Goal: Obtain resource: Download file/media

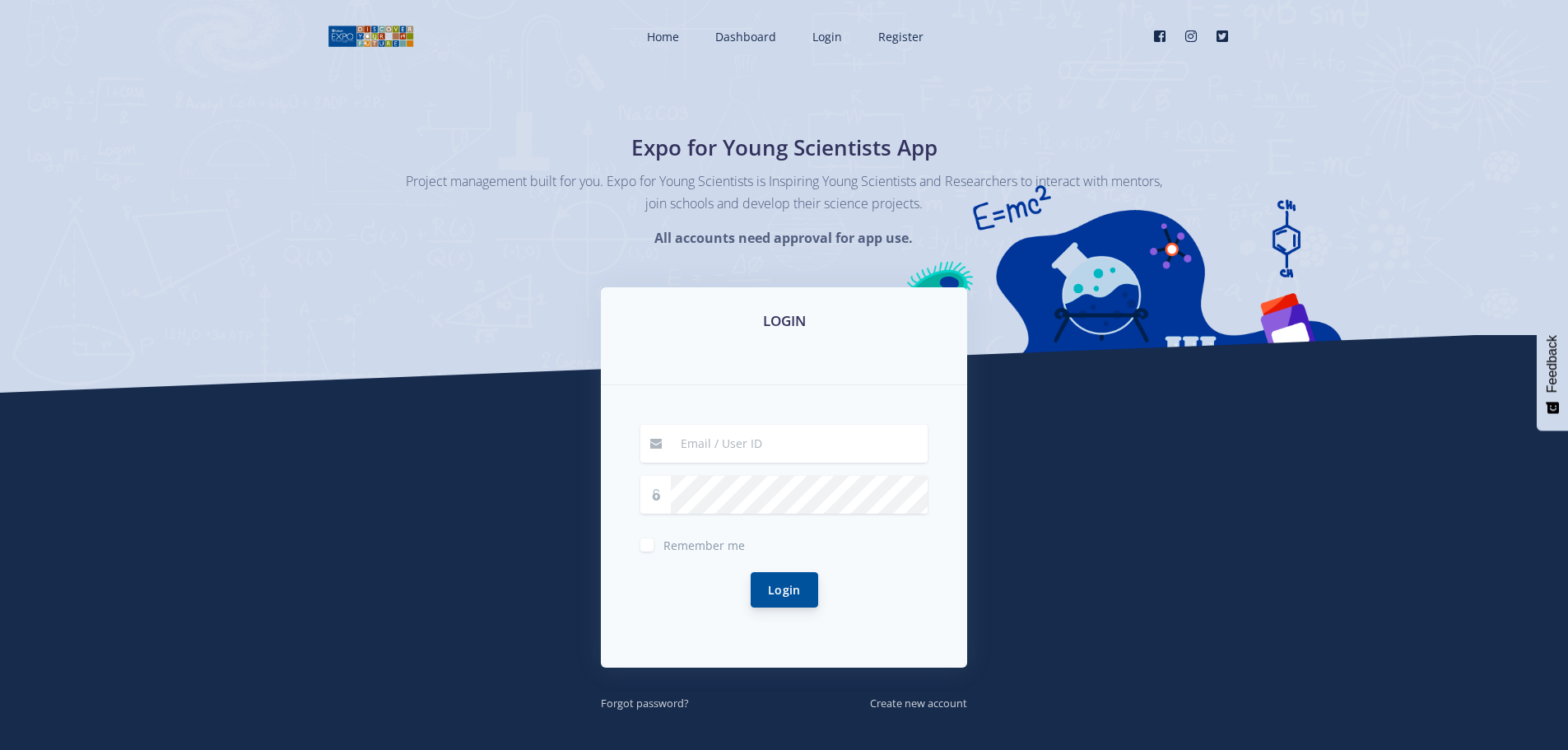
type input "wezleysmit1987@gmail.com"
click at [780, 588] on button "Login" at bounding box center [784, 589] width 68 height 35
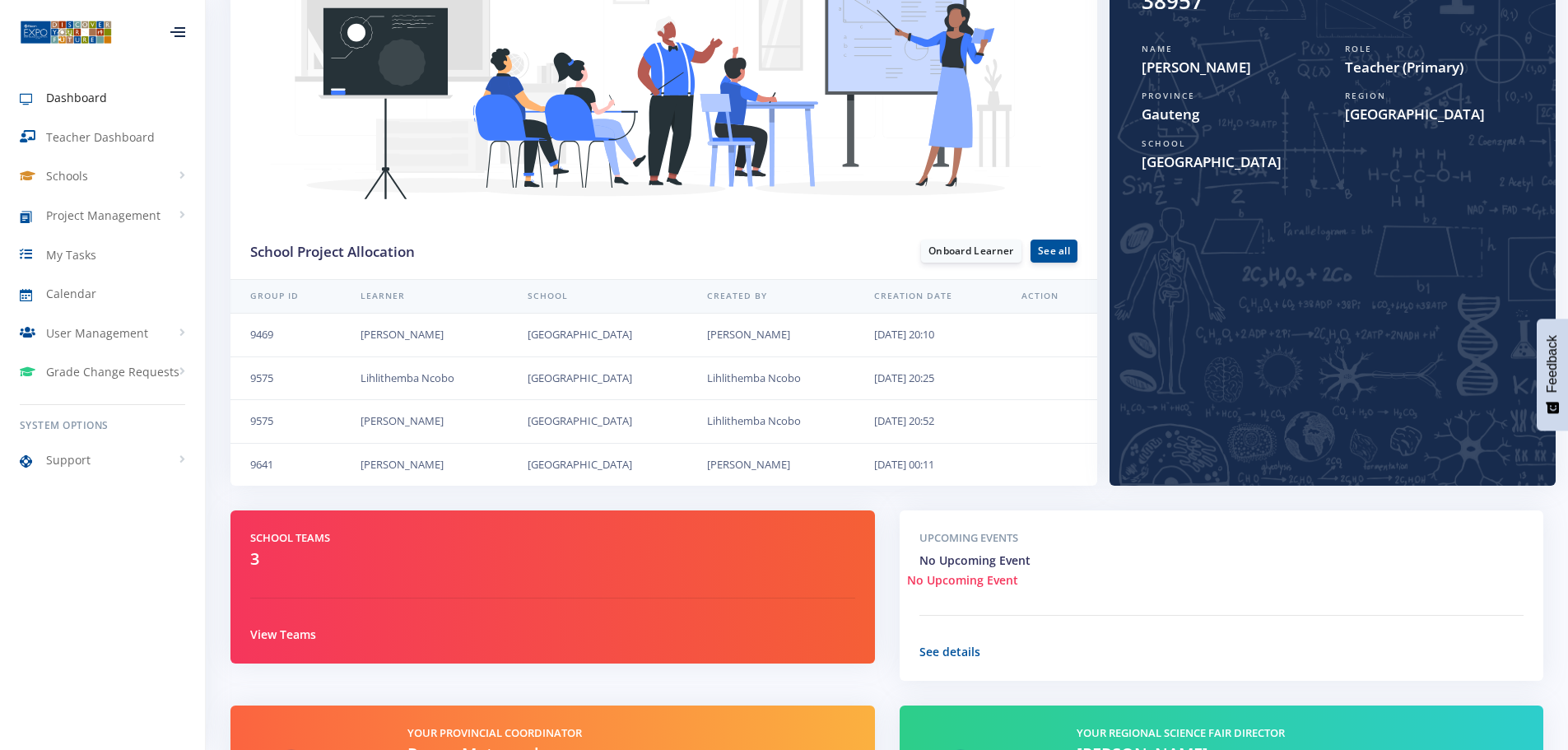
scroll to position [330, 0]
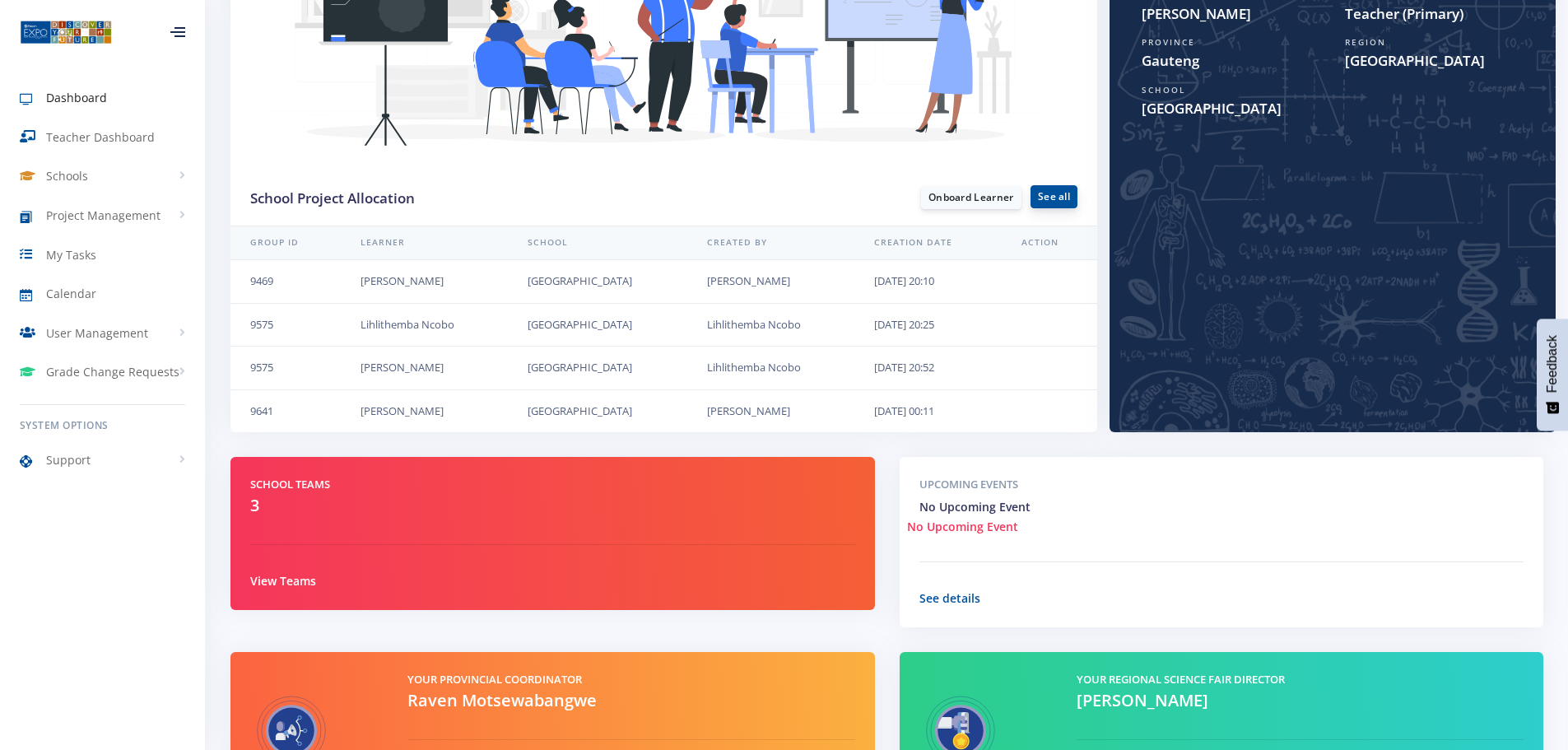
click at [1046, 192] on link "See all" at bounding box center [1054, 197] width 47 height 23
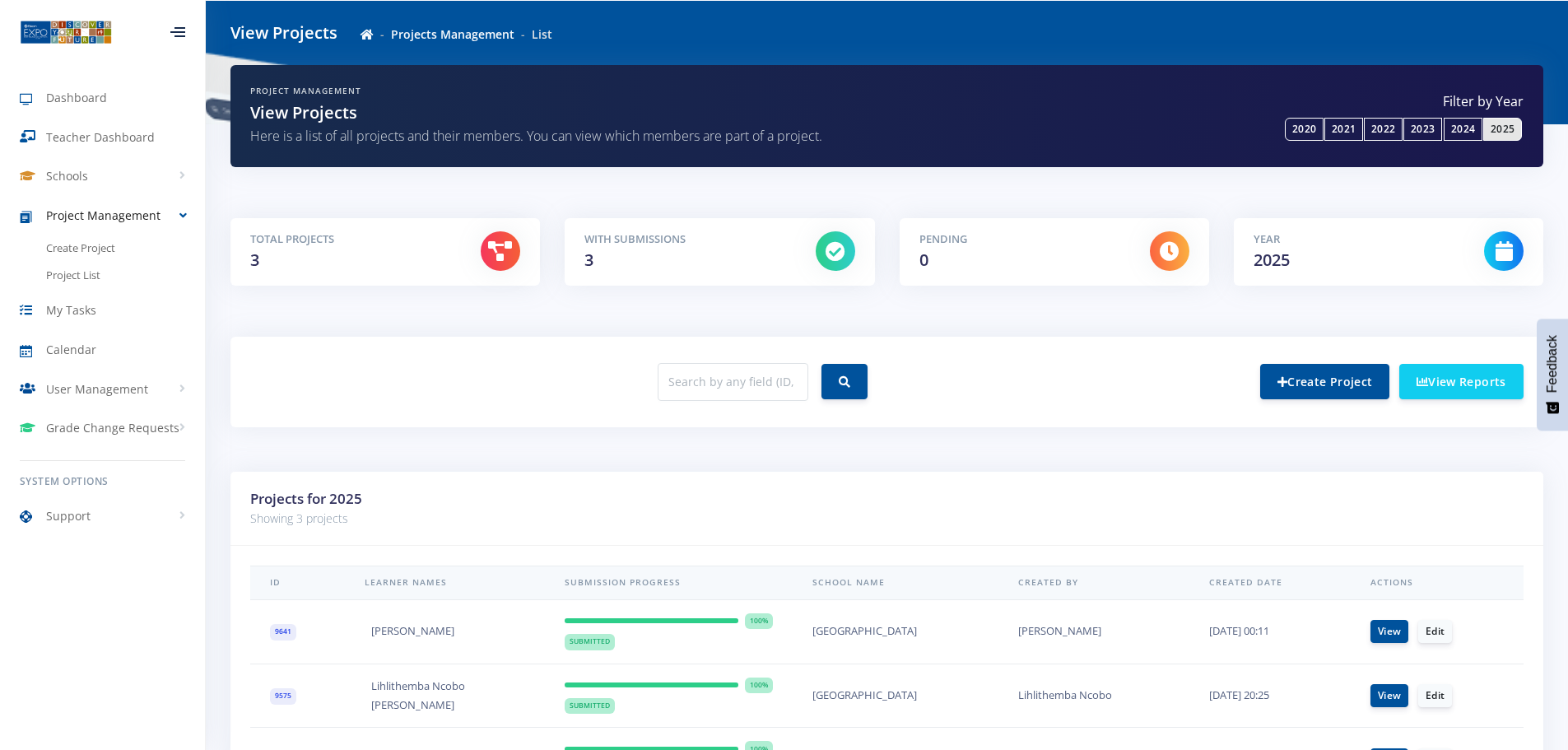
scroll to position [206, 0]
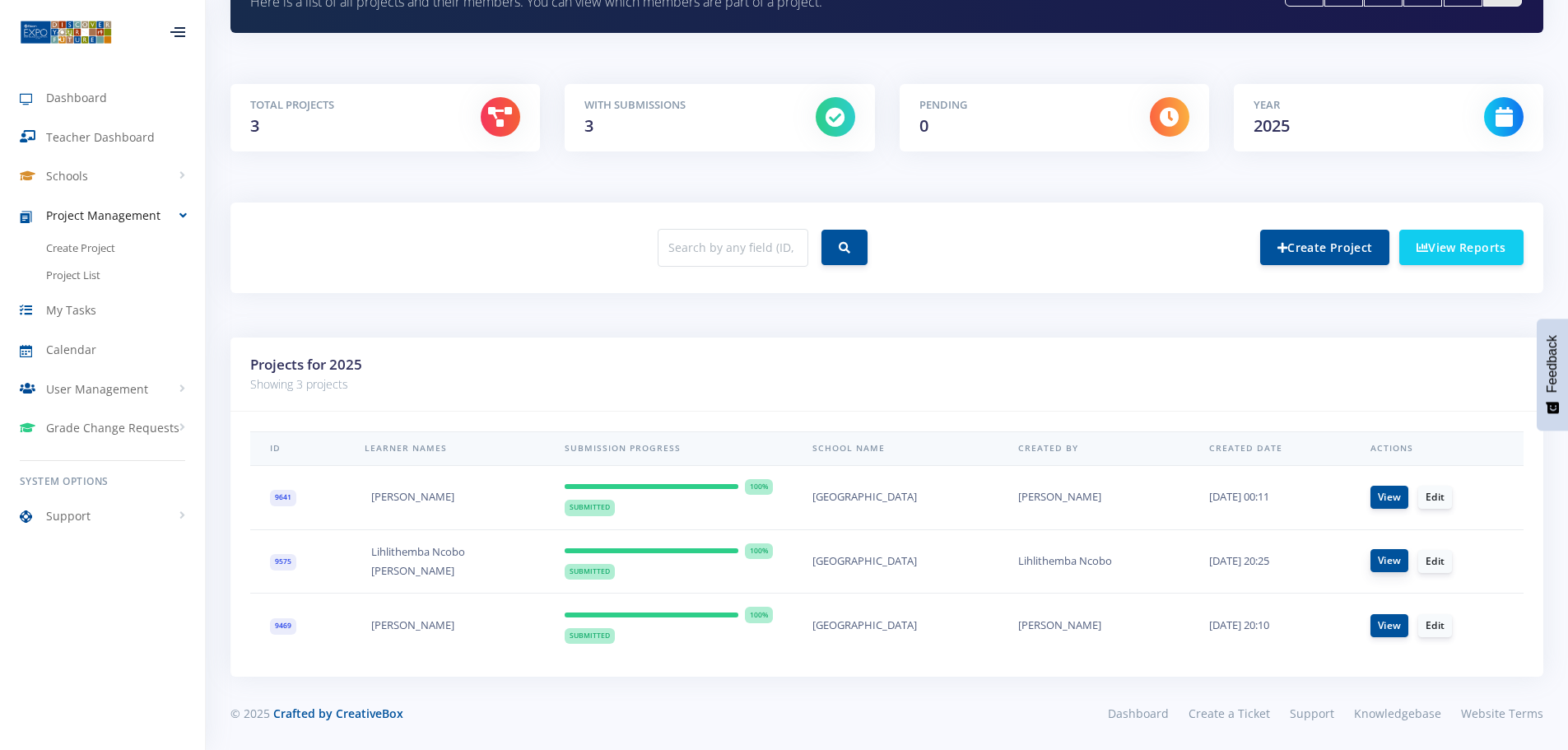
click at [1398, 562] on link "View" at bounding box center [1389, 560] width 38 height 23
click at [1396, 564] on link "View" at bounding box center [1389, 560] width 38 height 23
click at [1397, 623] on link "View" at bounding box center [1389, 625] width 38 height 23
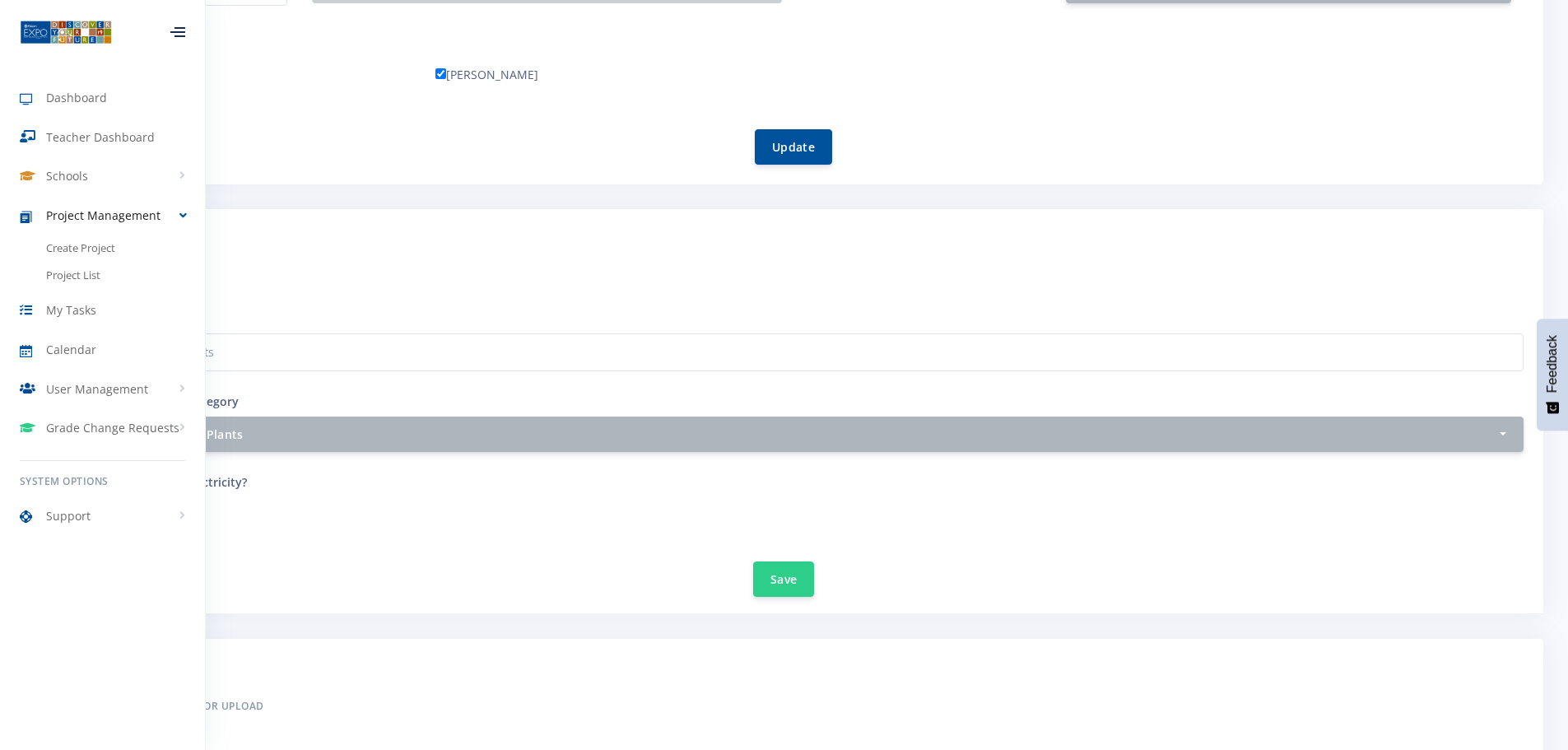
scroll to position [330, 0]
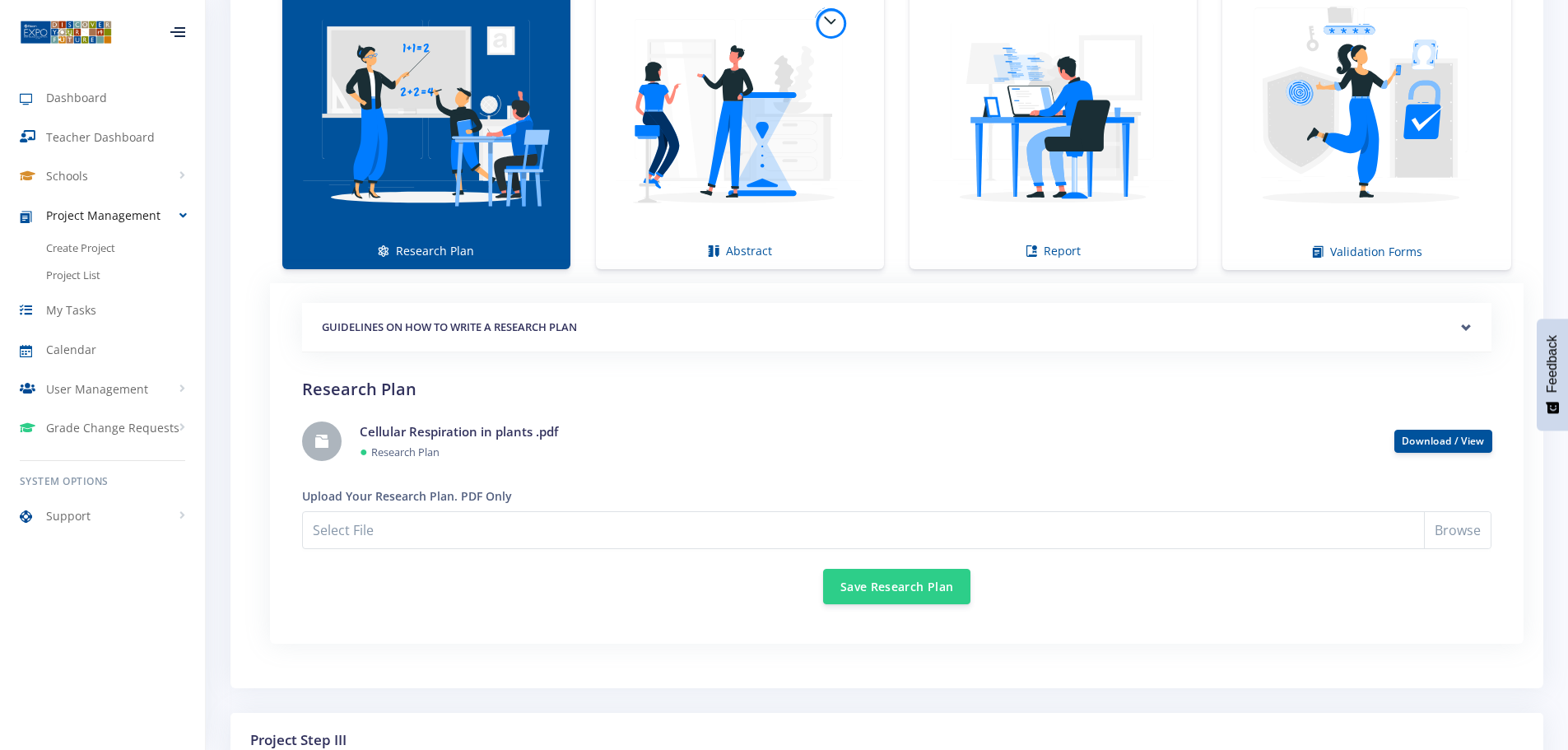
scroll to position [1152, 0]
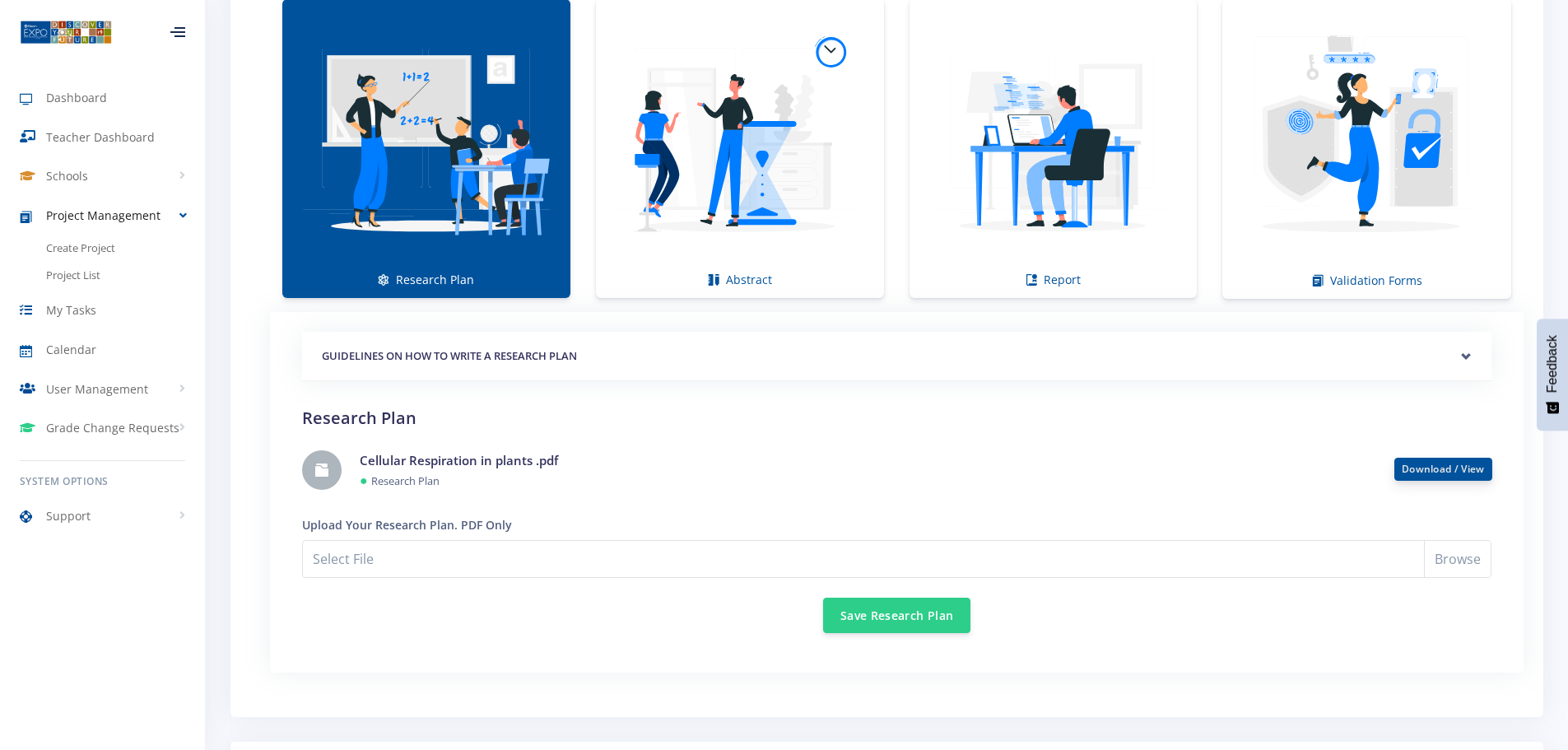
click at [1435, 469] on link "Download / View" at bounding box center [1443, 468] width 83 height 14
click at [793, 227] on img at bounding box center [740, 140] width 262 height 262
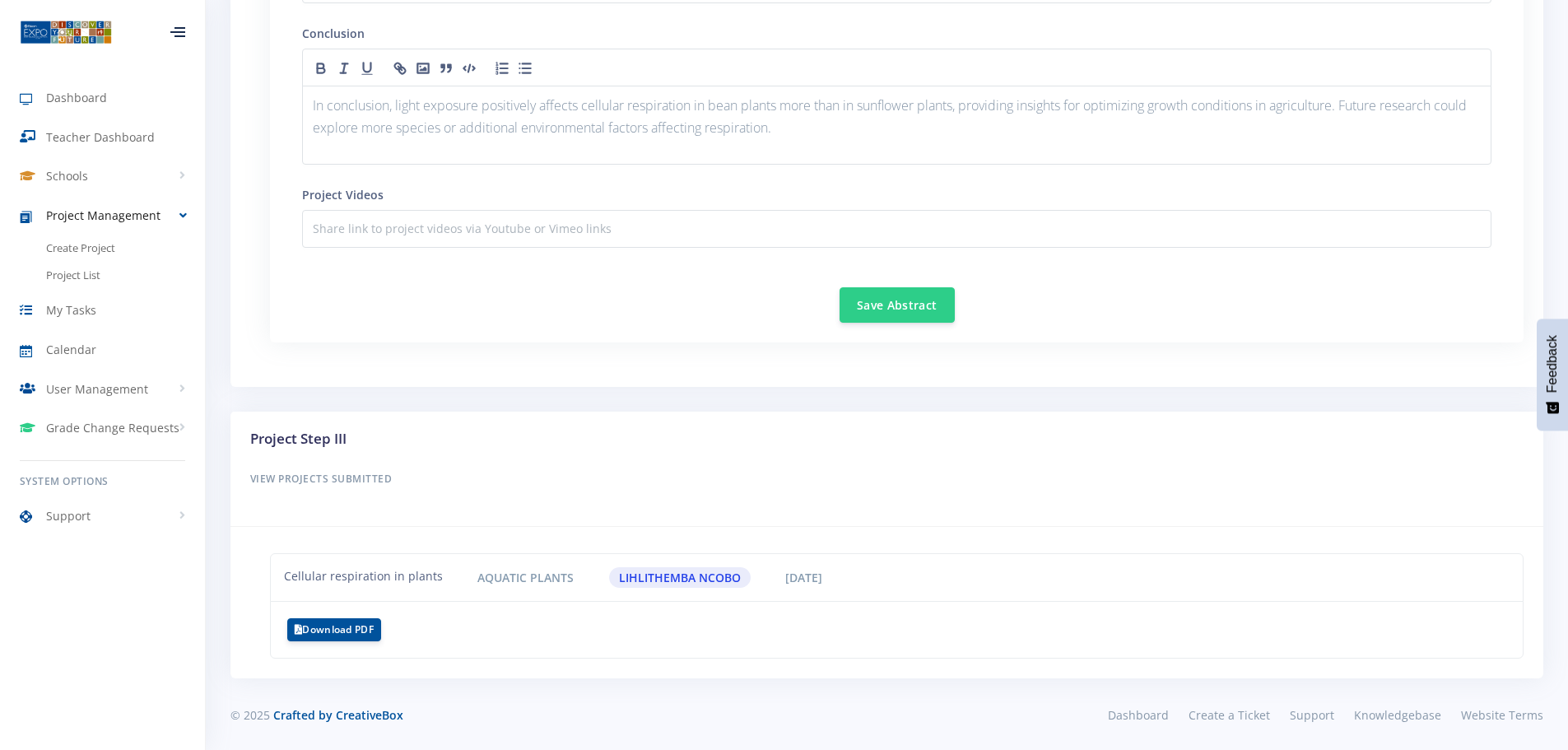
scroll to position [2115, 0]
click at [339, 624] on button "Download PDF" at bounding box center [335, 627] width 94 height 23
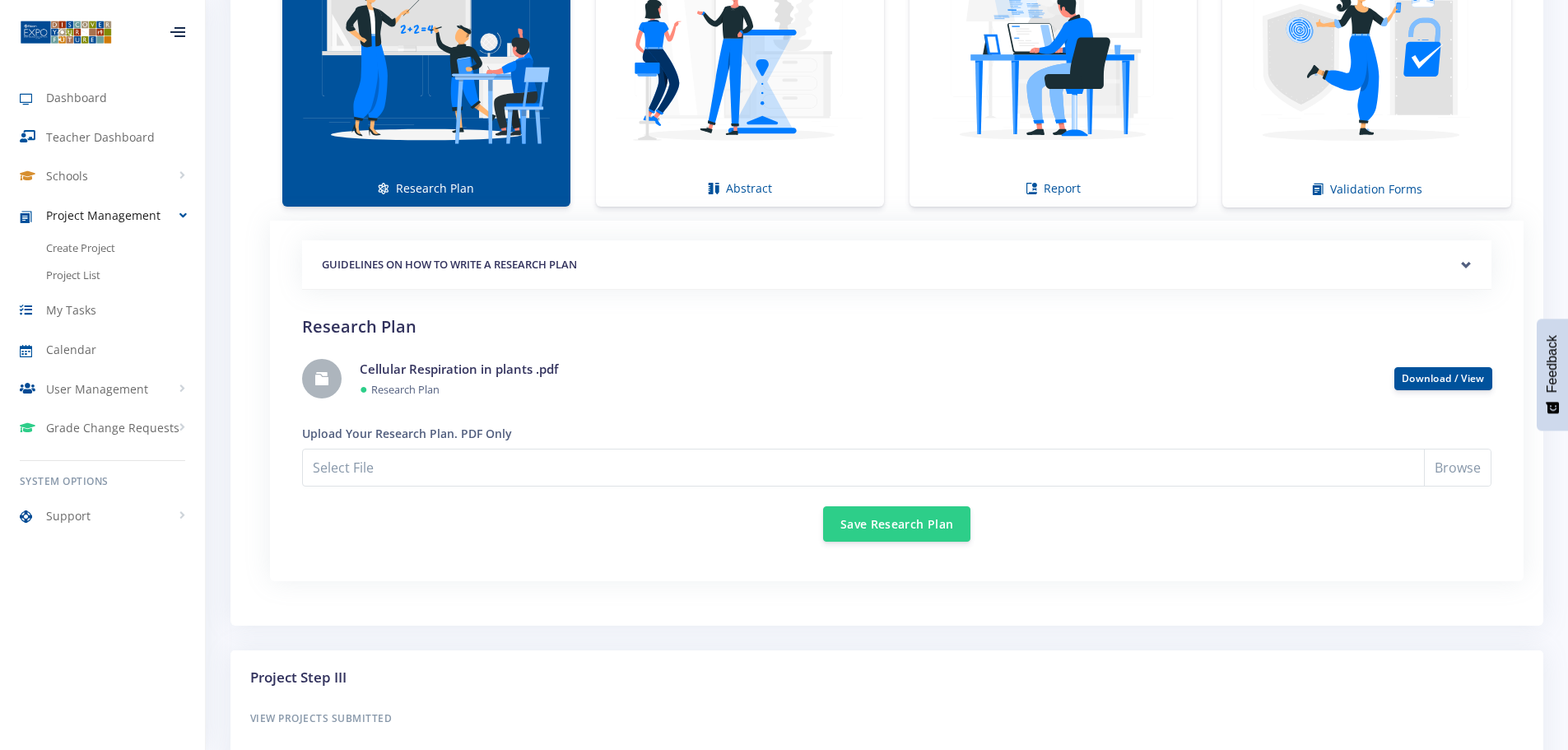
scroll to position [1296, 0]
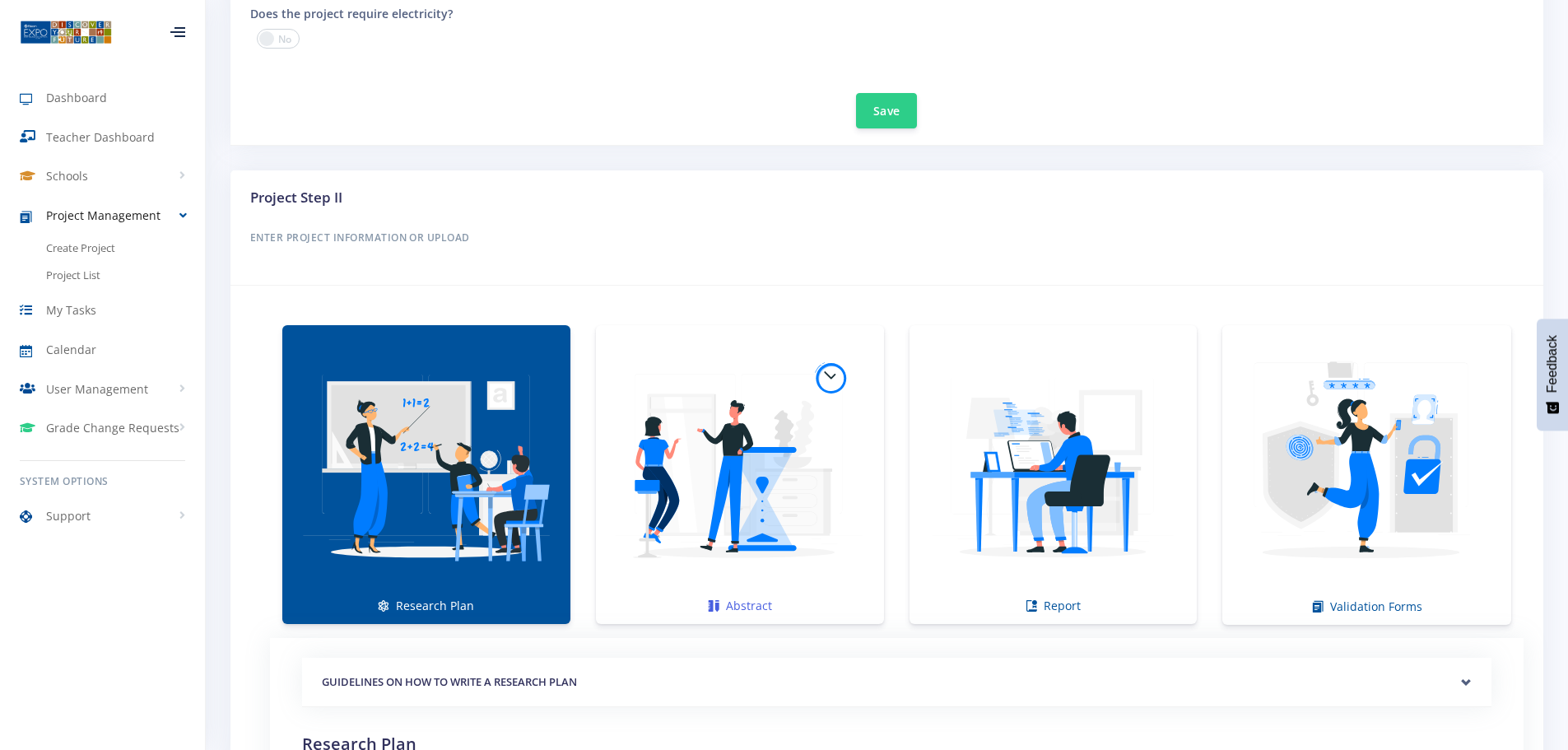
click at [736, 452] on img at bounding box center [740, 466] width 262 height 262
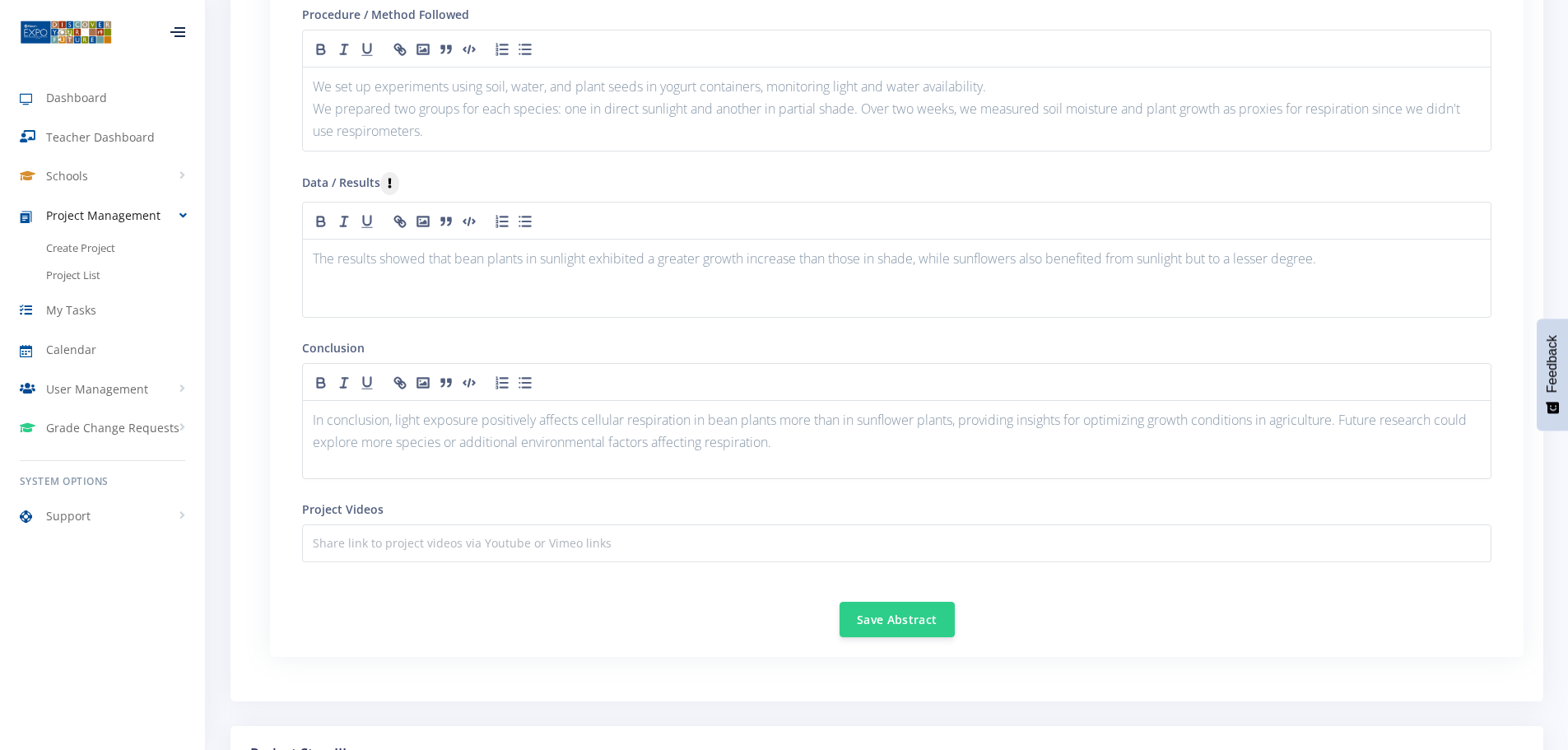
scroll to position [1843, 0]
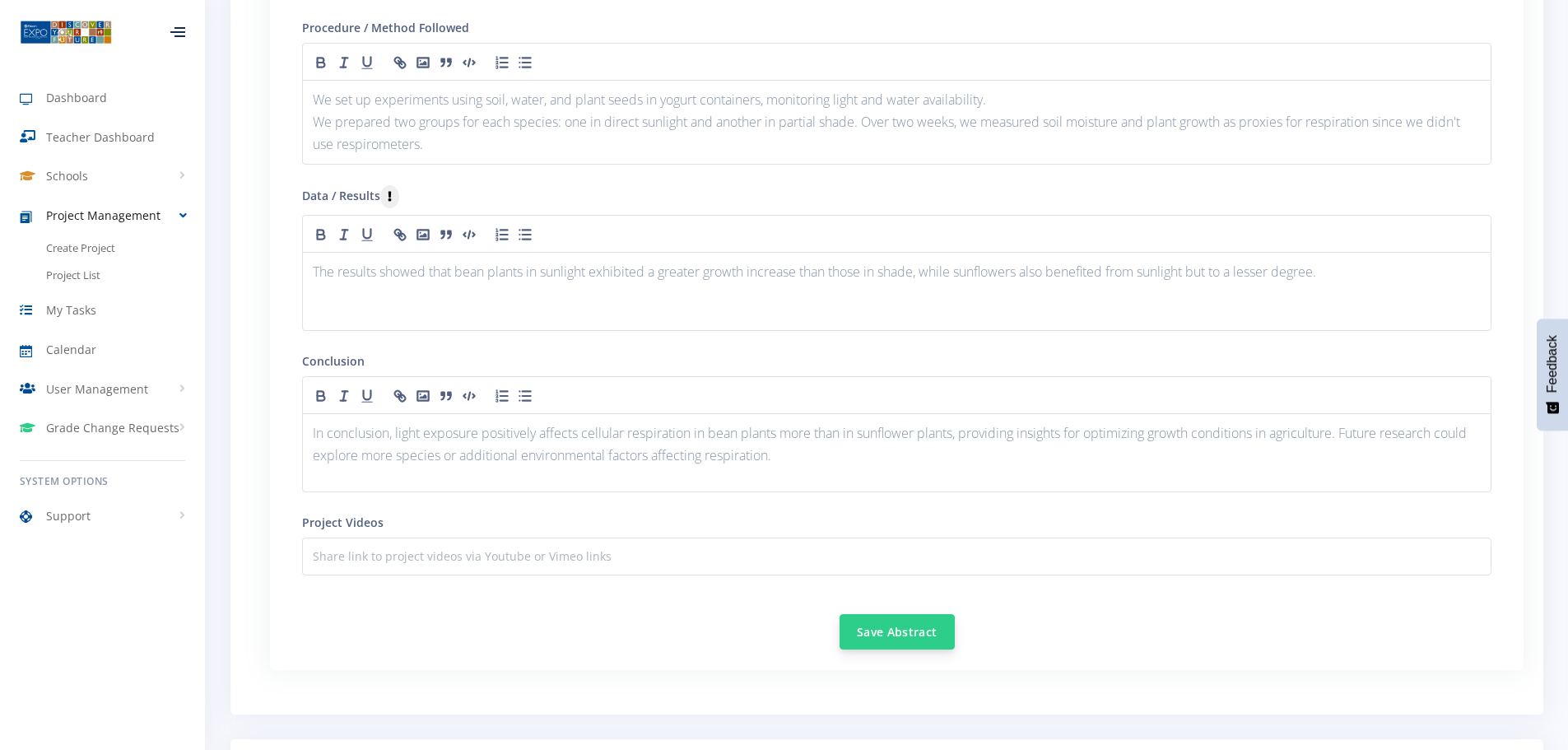
click at [899, 626] on button "Save Abstract" at bounding box center [897, 631] width 115 height 35
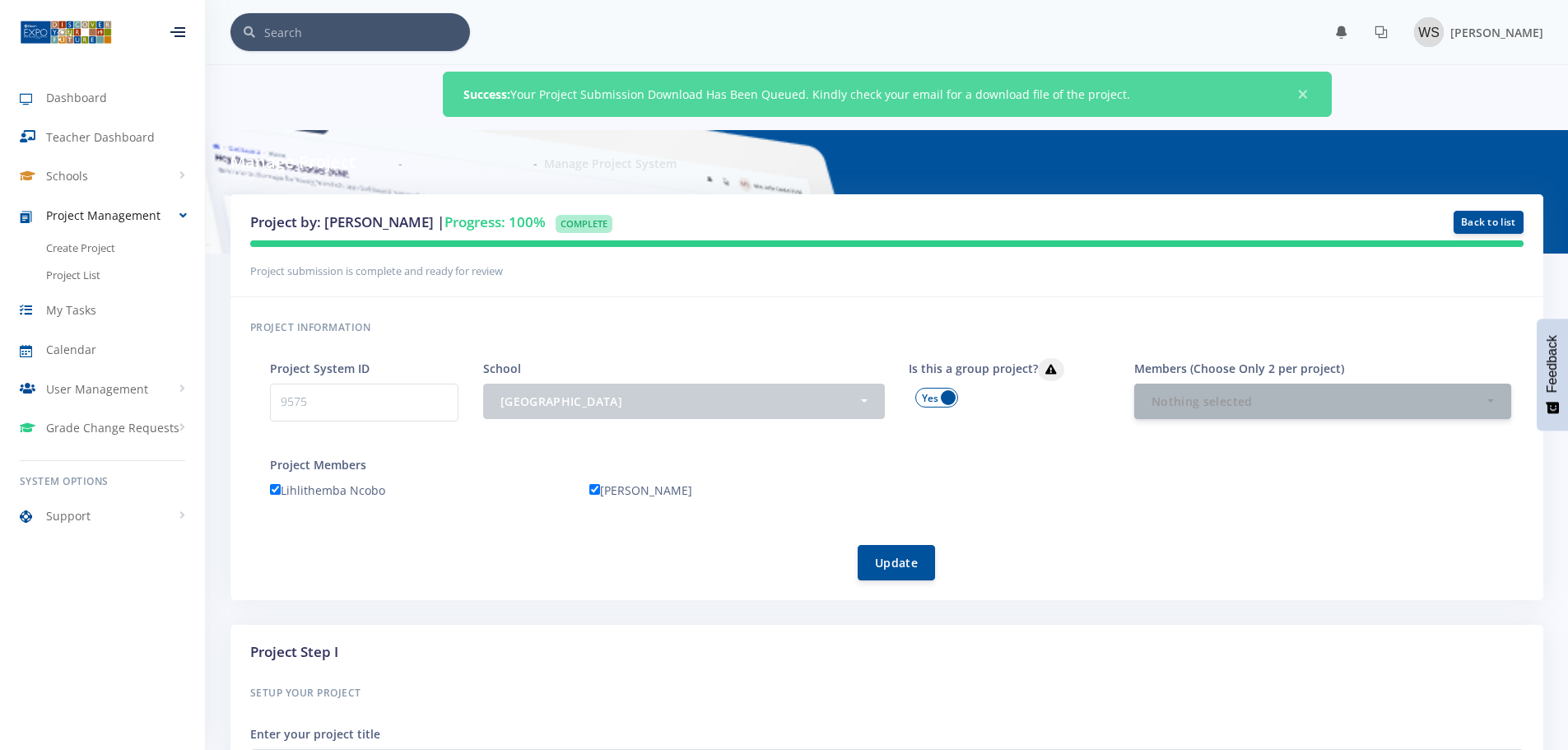
scroll to position [12, 12]
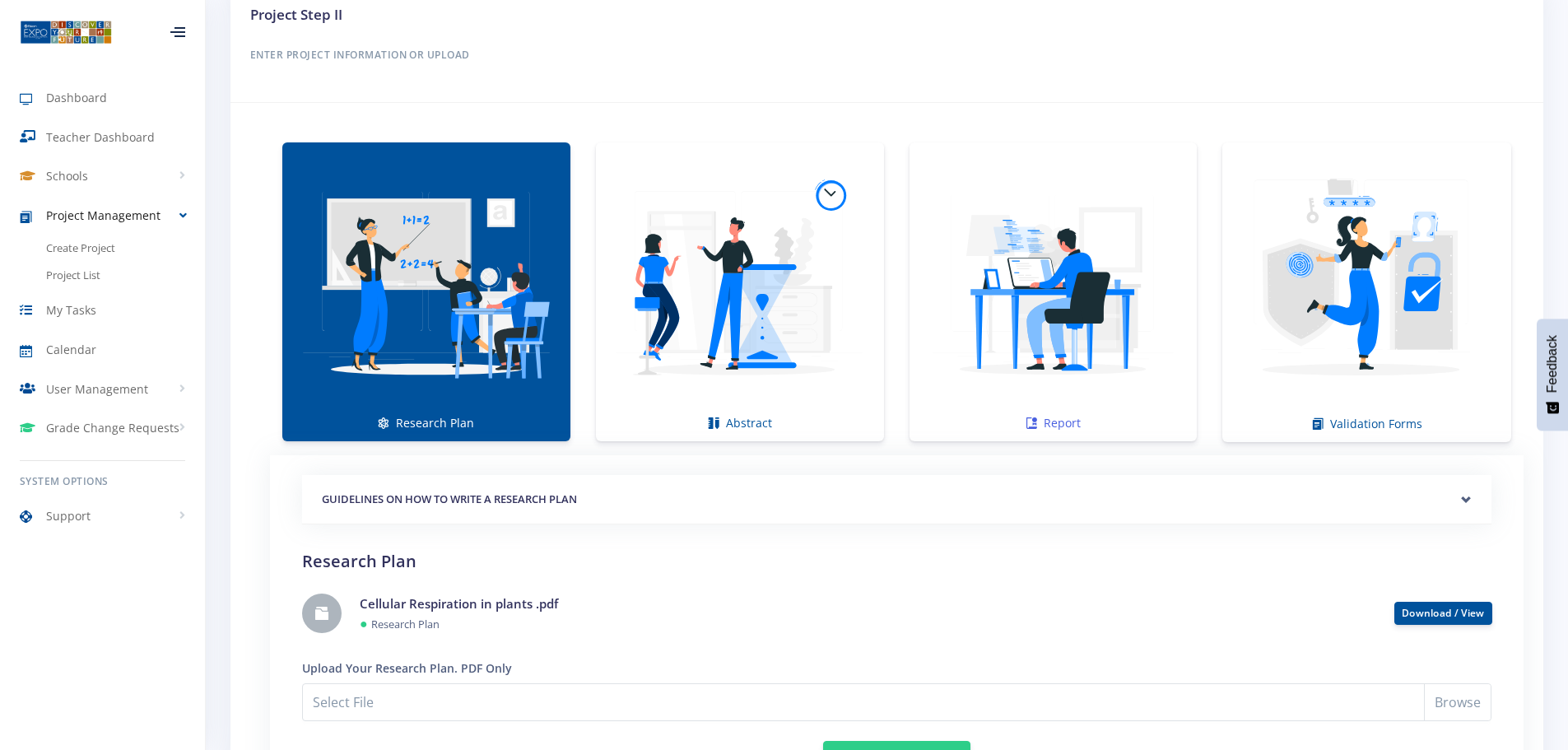
scroll to position [1071, 0]
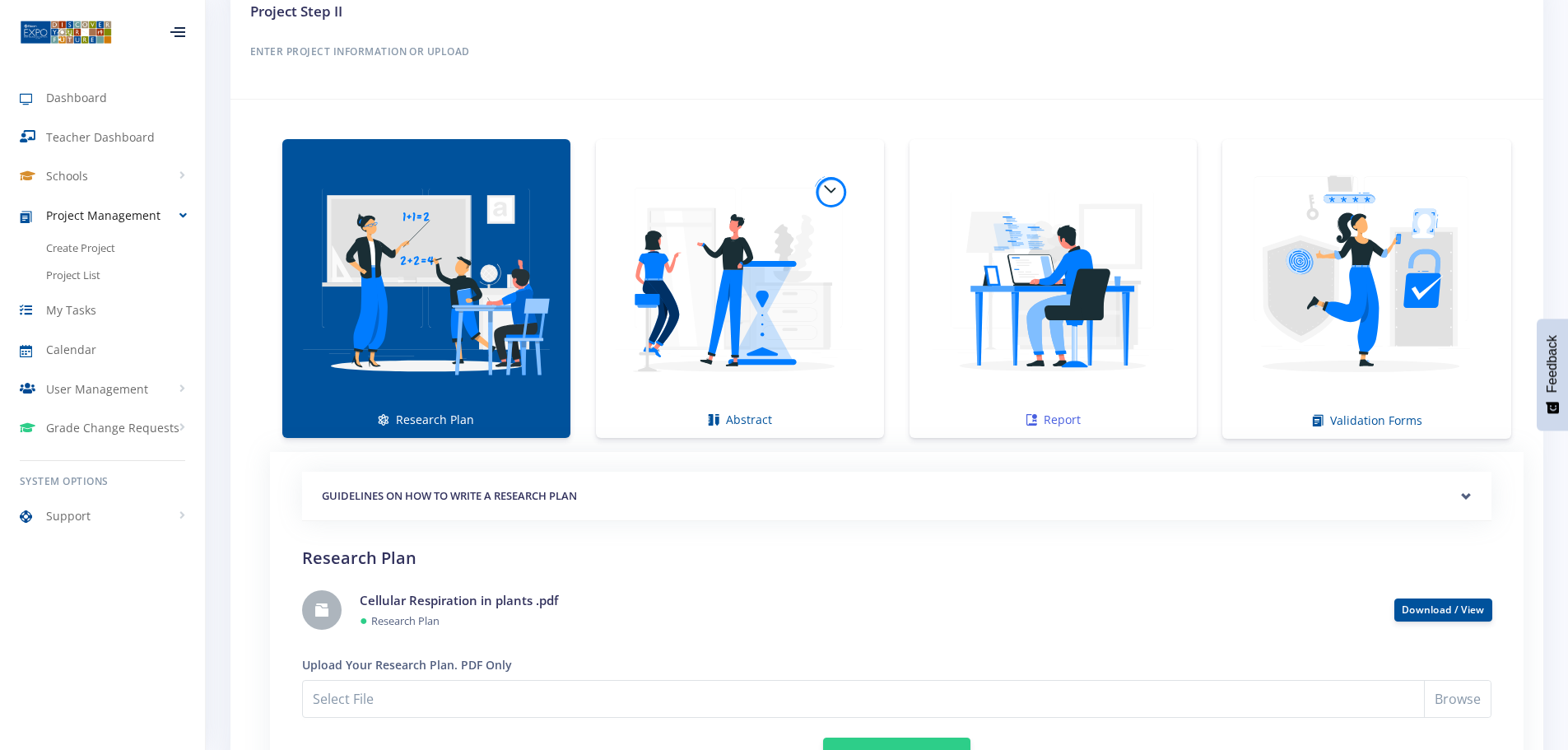
click at [1163, 413] on link "Report" at bounding box center [1054, 288] width 288 height 299
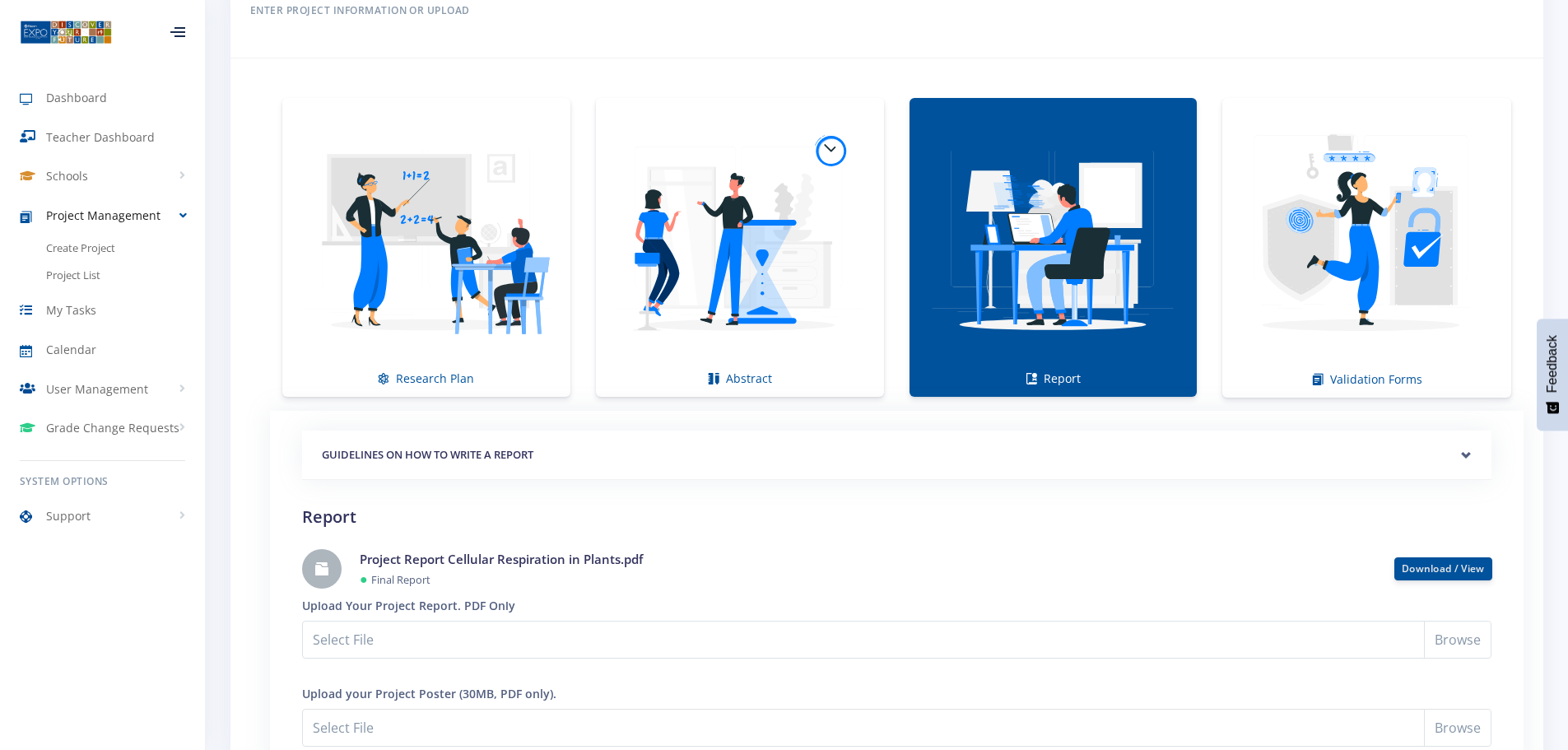
scroll to position [1043, 0]
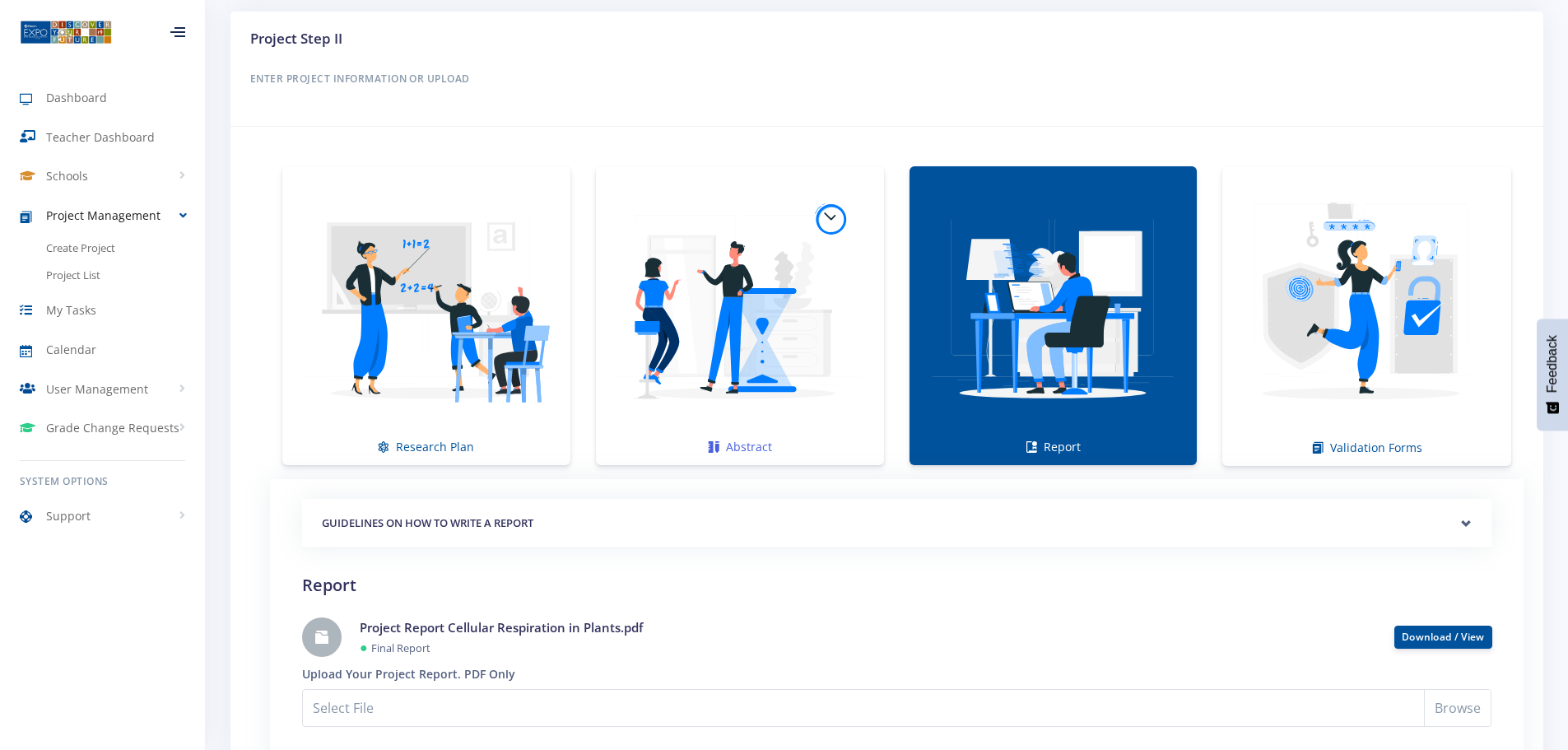
click at [844, 372] on img at bounding box center [740, 307] width 262 height 262
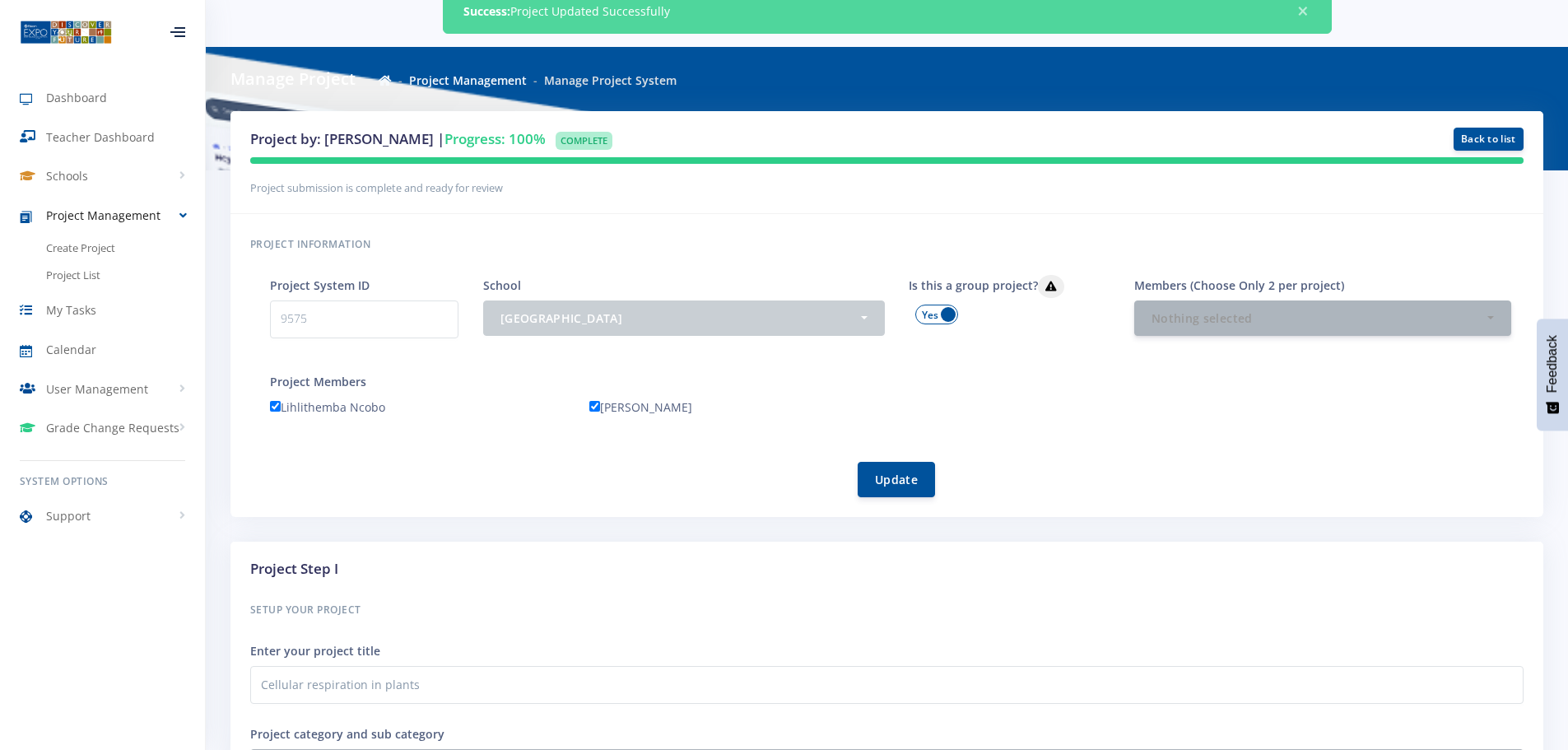
scroll to position [82, 0]
drag, startPoint x: 386, startPoint y: 407, endPoint x: 284, endPoint y: 410, distance: 102.0
click at [284, 410] on div "Lihlithemba Ncobo" at bounding box center [418, 410] width 295 height 26
copy label "Lihlithemba Ncobo"
drag, startPoint x: 682, startPoint y: 410, endPoint x: 602, endPoint y: 410, distance: 80.0
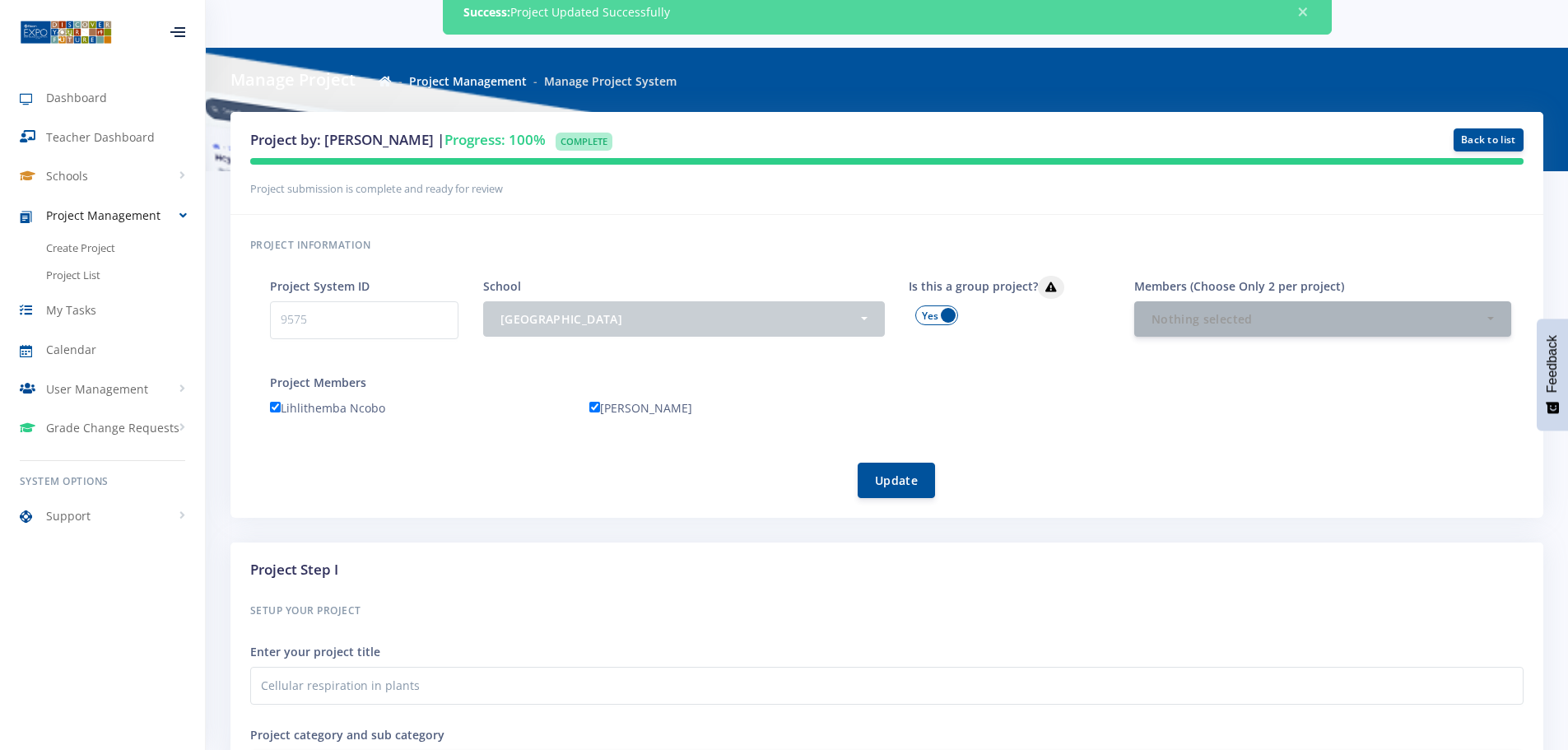
click at [602, 410] on div "[PERSON_NAME]" at bounding box center [737, 410] width 295 height 26
copy label "[PERSON_NAME]"
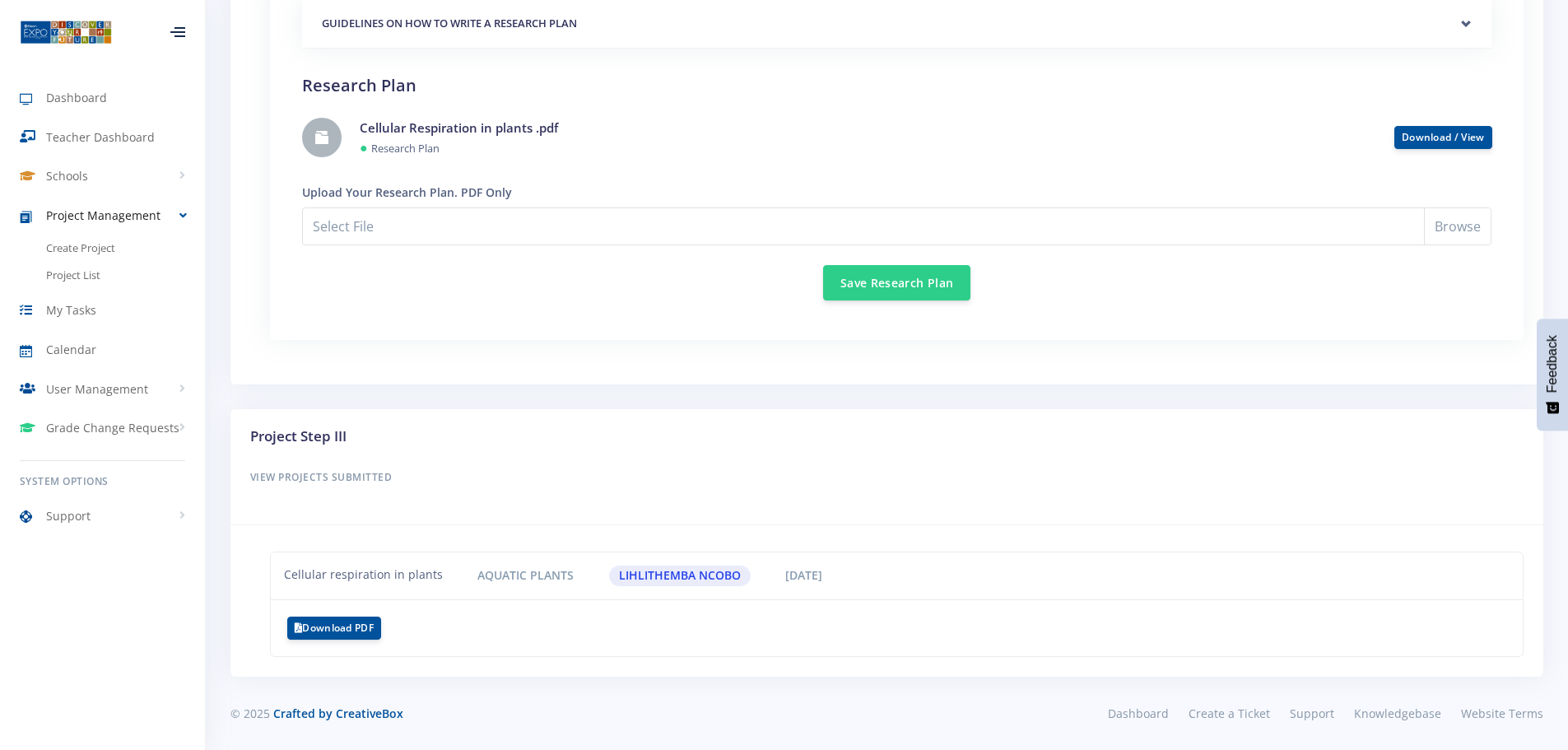
scroll to position [12, 12]
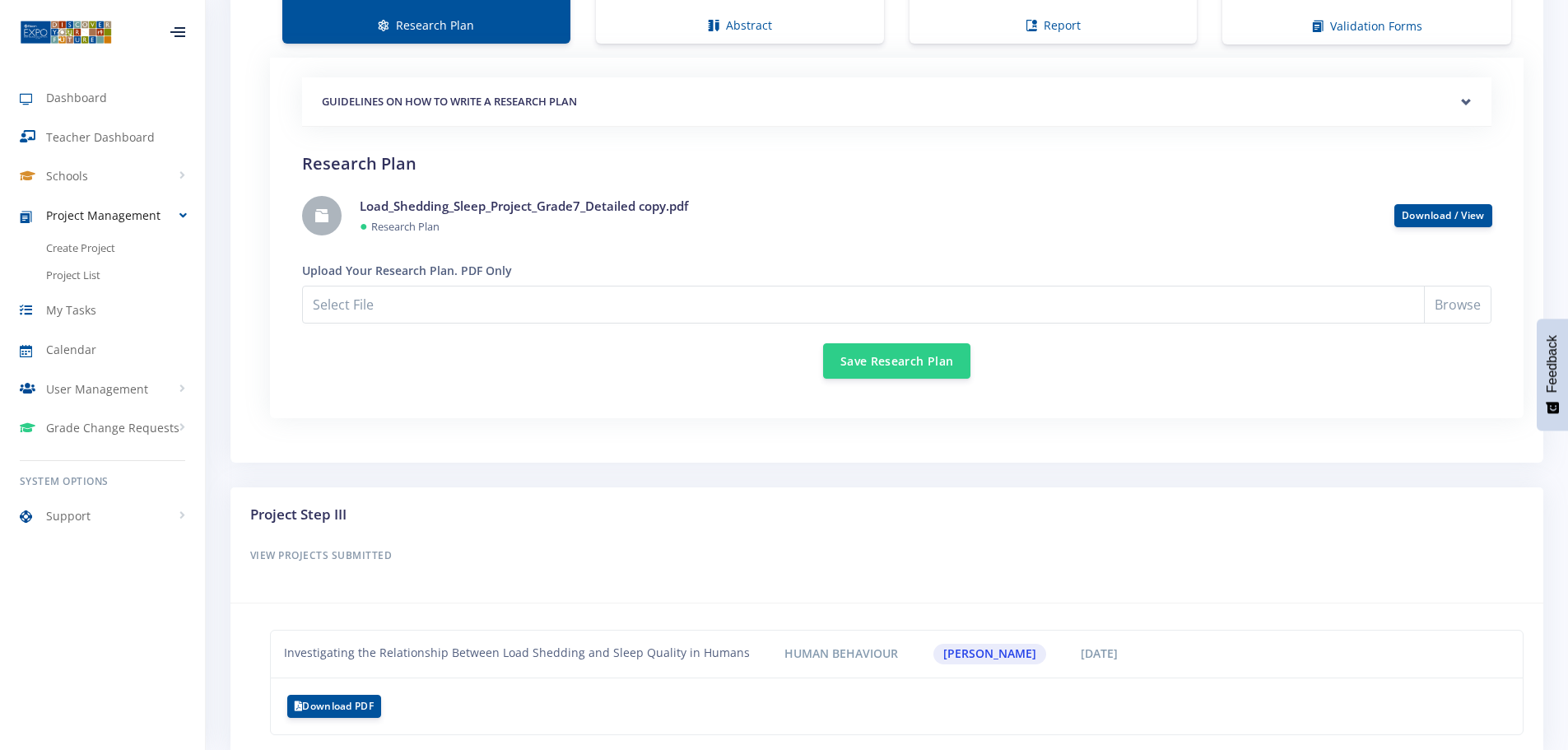
scroll to position [1485, 0]
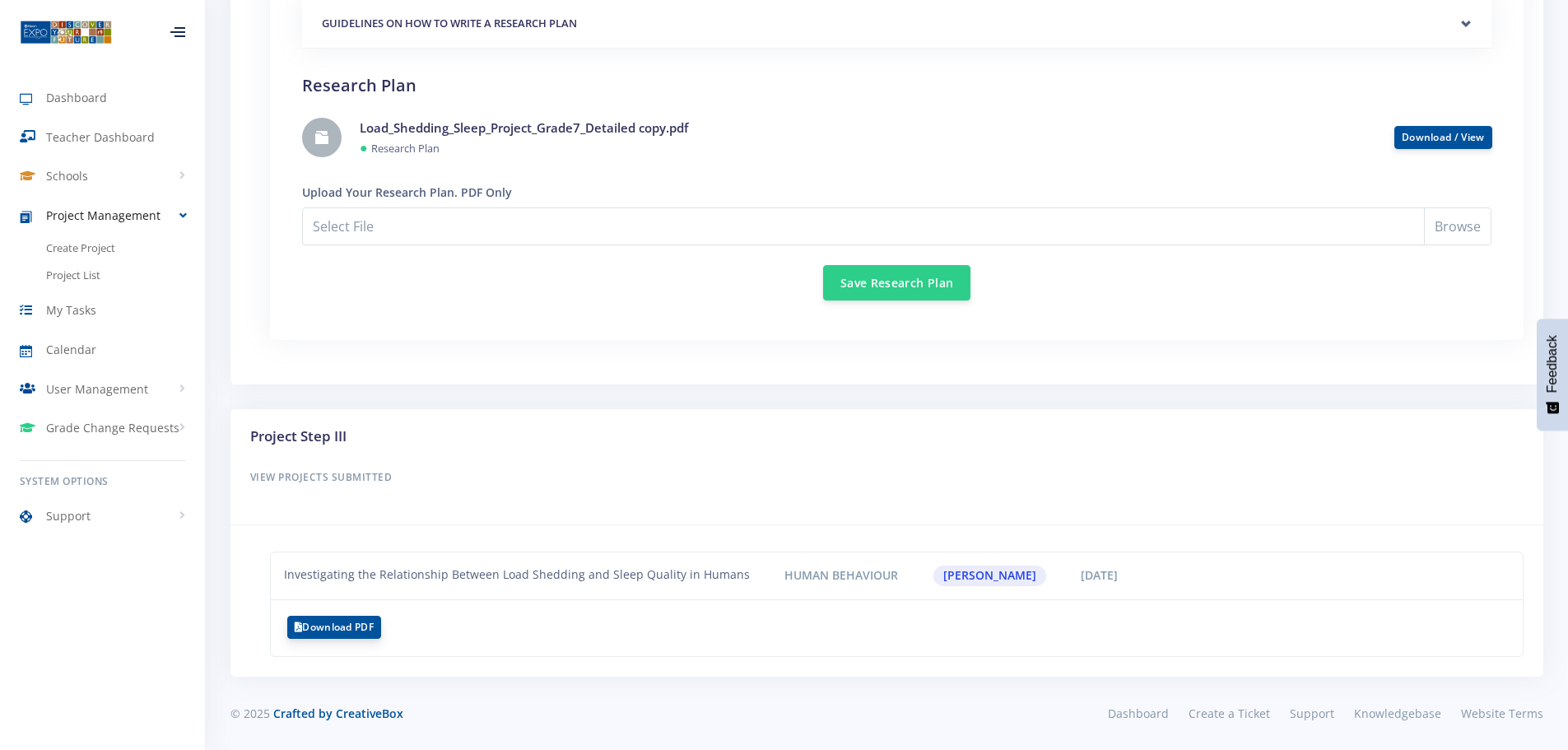
click at [354, 626] on button "Download PDF" at bounding box center [335, 627] width 94 height 23
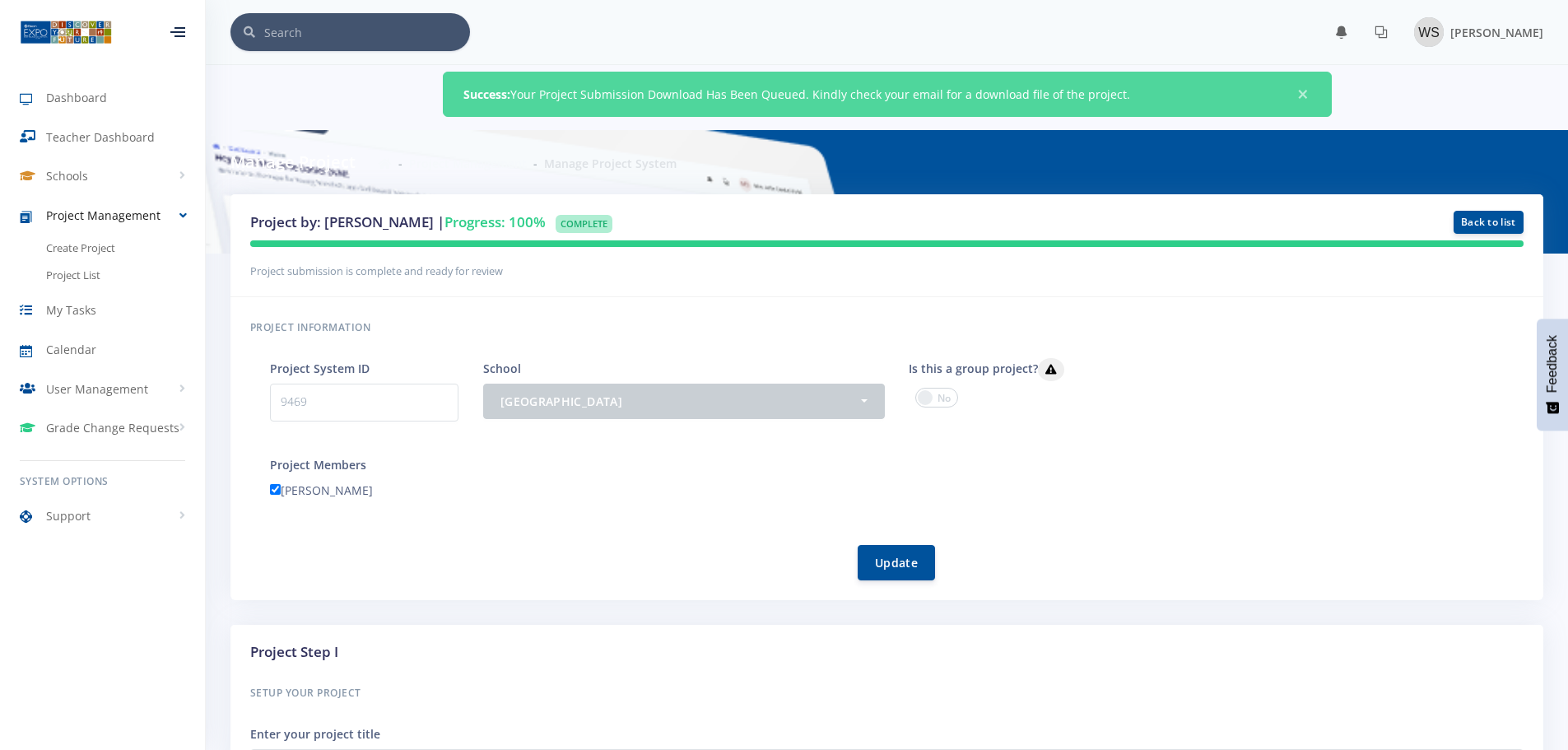
scroll to position [12, 12]
drag, startPoint x: 358, startPoint y: 492, endPoint x: 287, endPoint y: 493, distance: 71.0
click at [287, 493] on div "[PERSON_NAME]" at bounding box center [418, 492] width 295 height 26
copy label "[PERSON_NAME]"
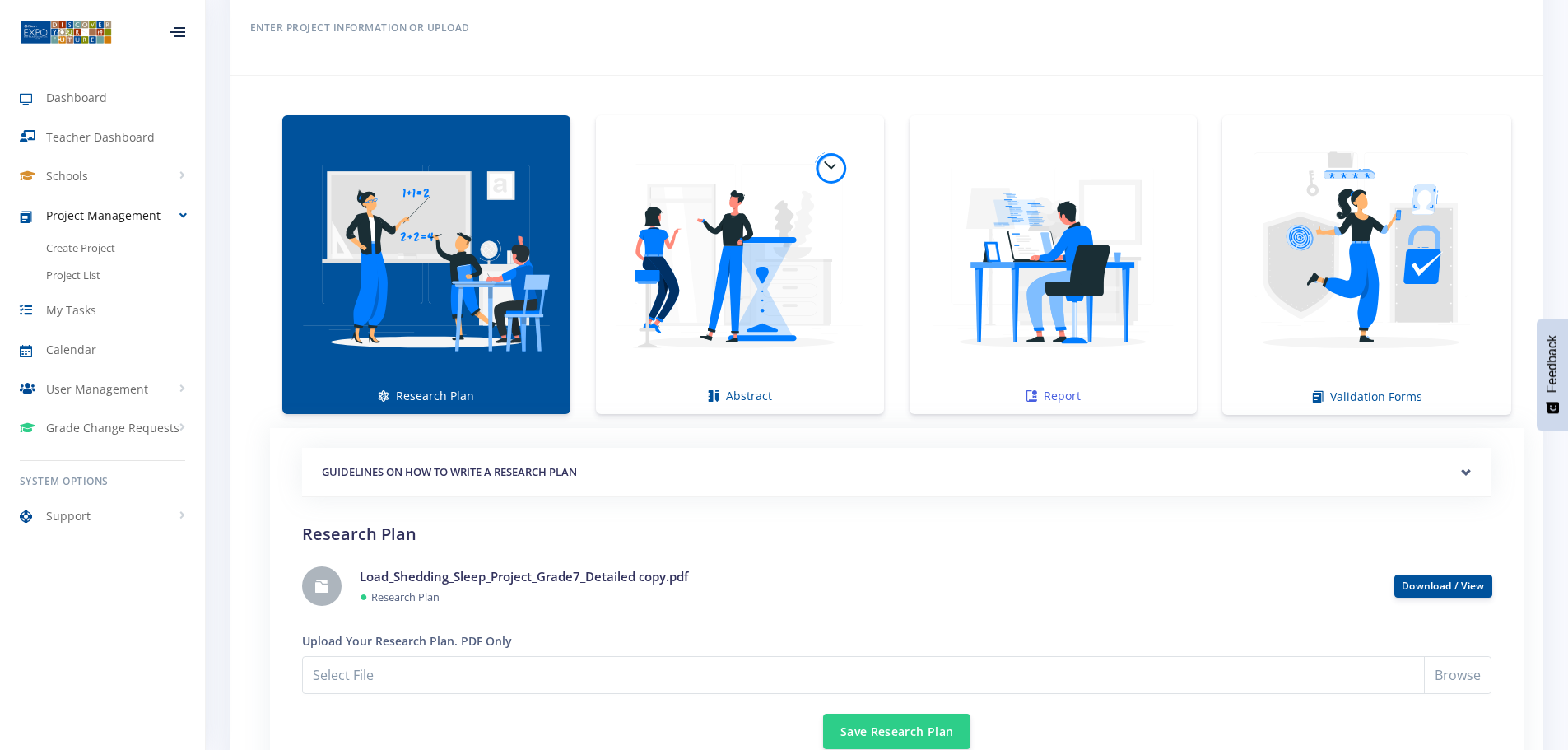
scroll to position [1071, 0]
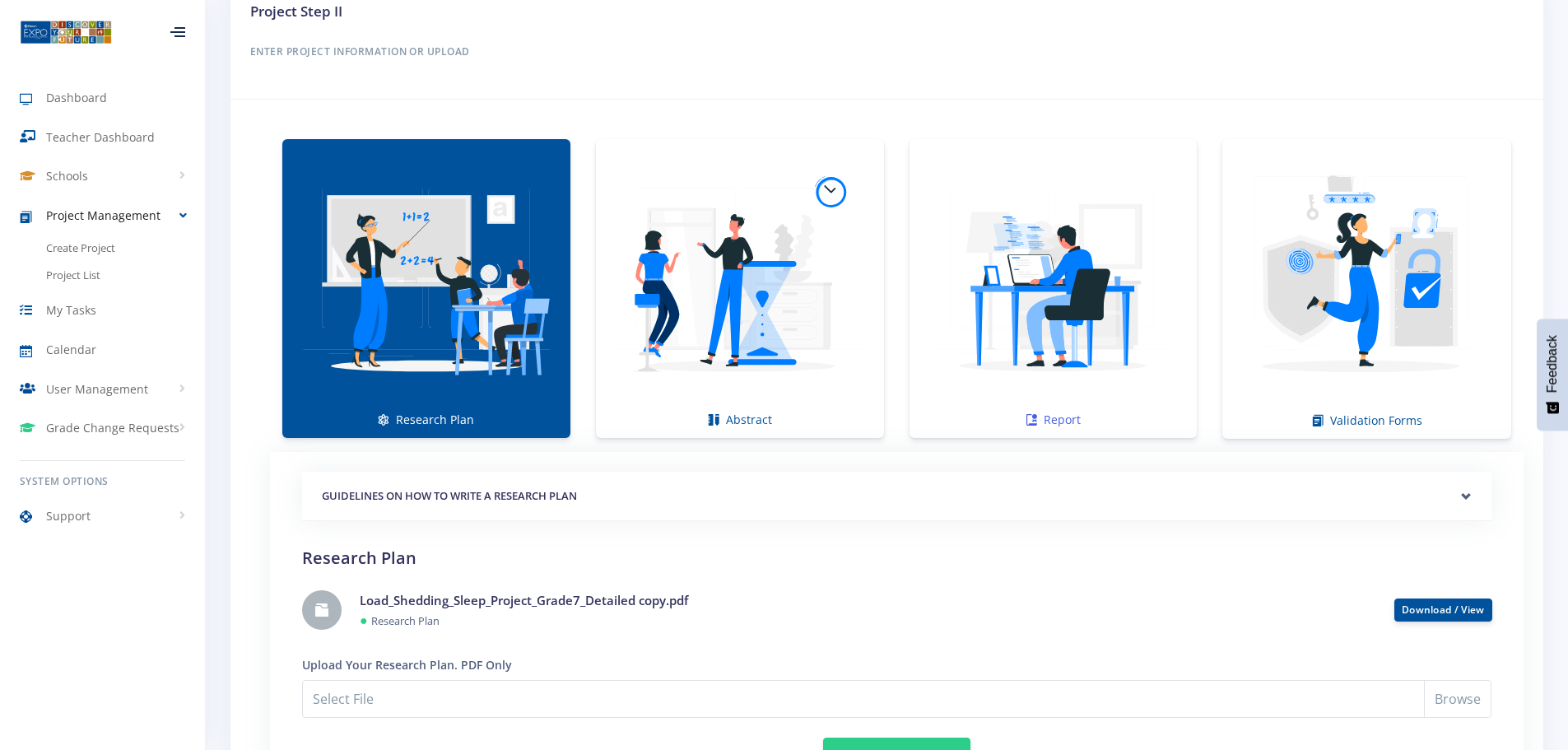
click at [1136, 326] on img at bounding box center [1054, 280] width 262 height 262
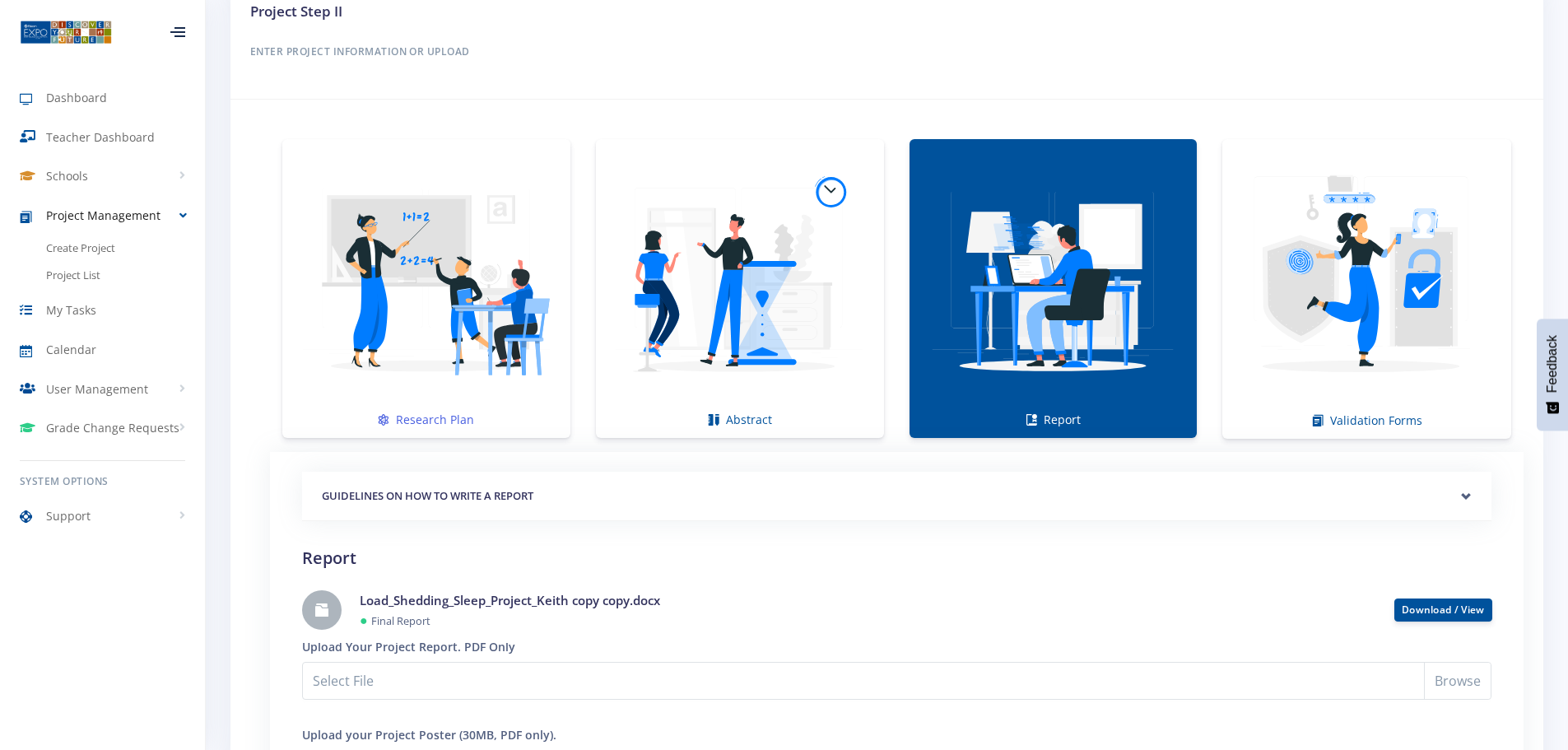
click at [448, 320] on img at bounding box center [427, 280] width 262 height 262
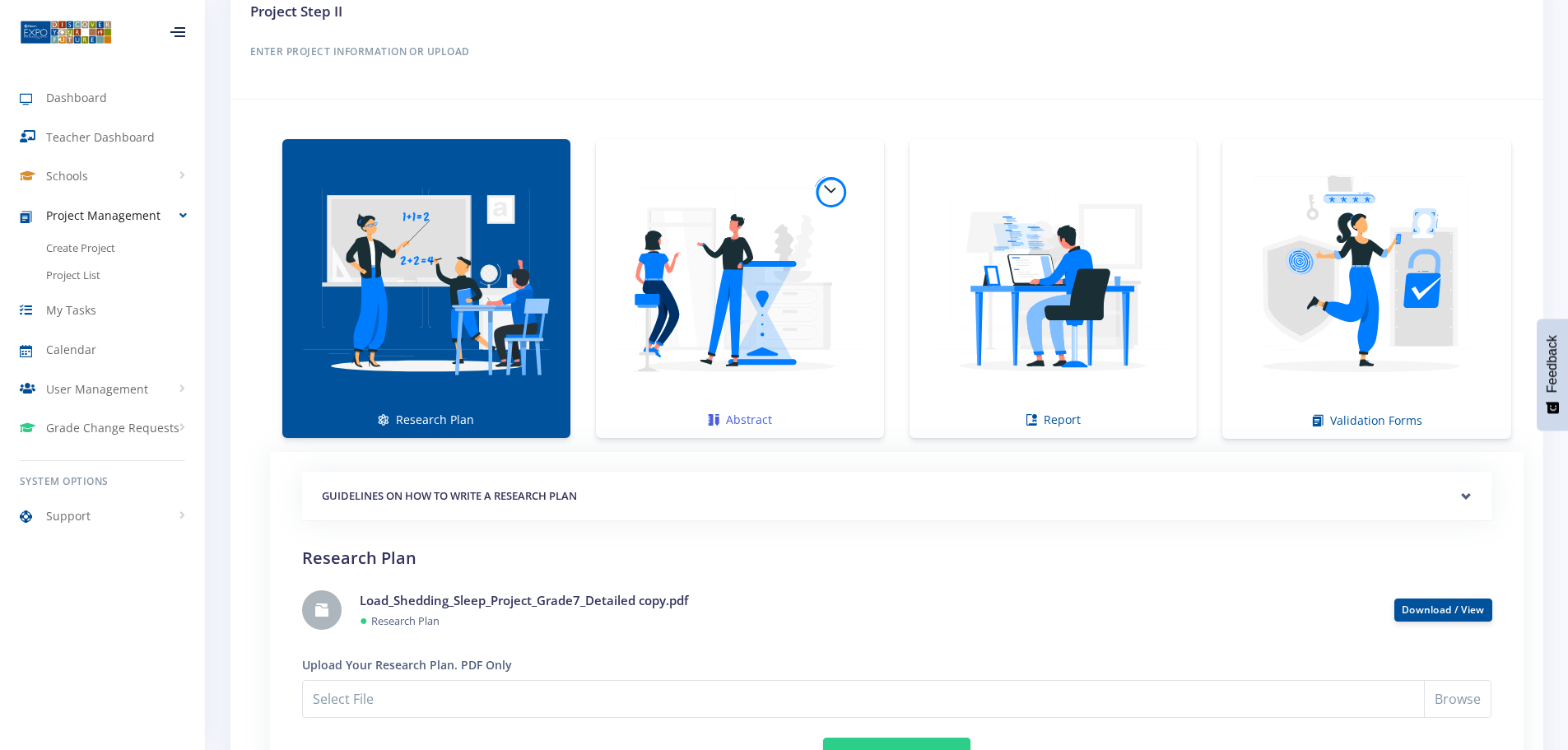
click at [817, 303] on img at bounding box center [740, 280] width 262 height 262
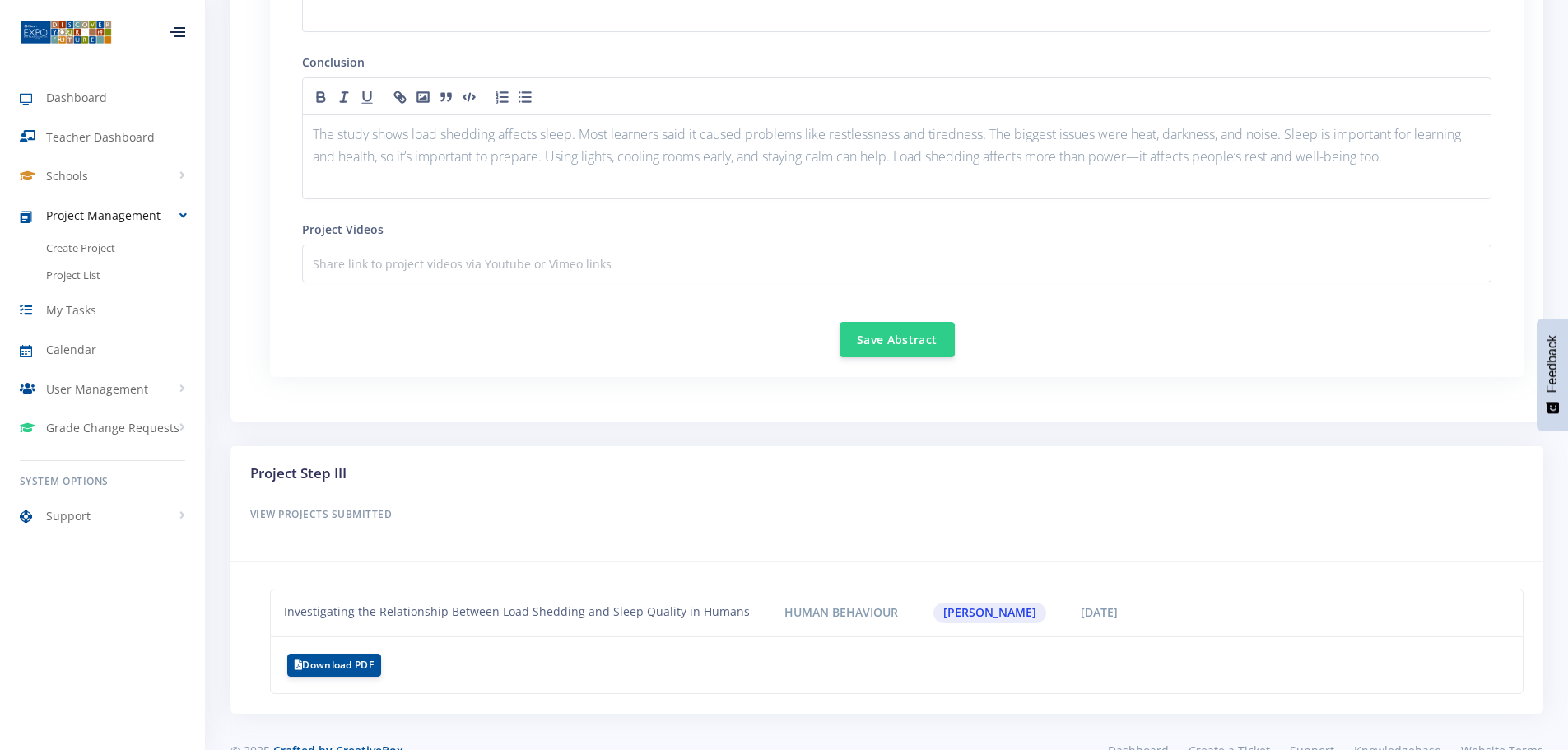
scroll to position [2191, 0]
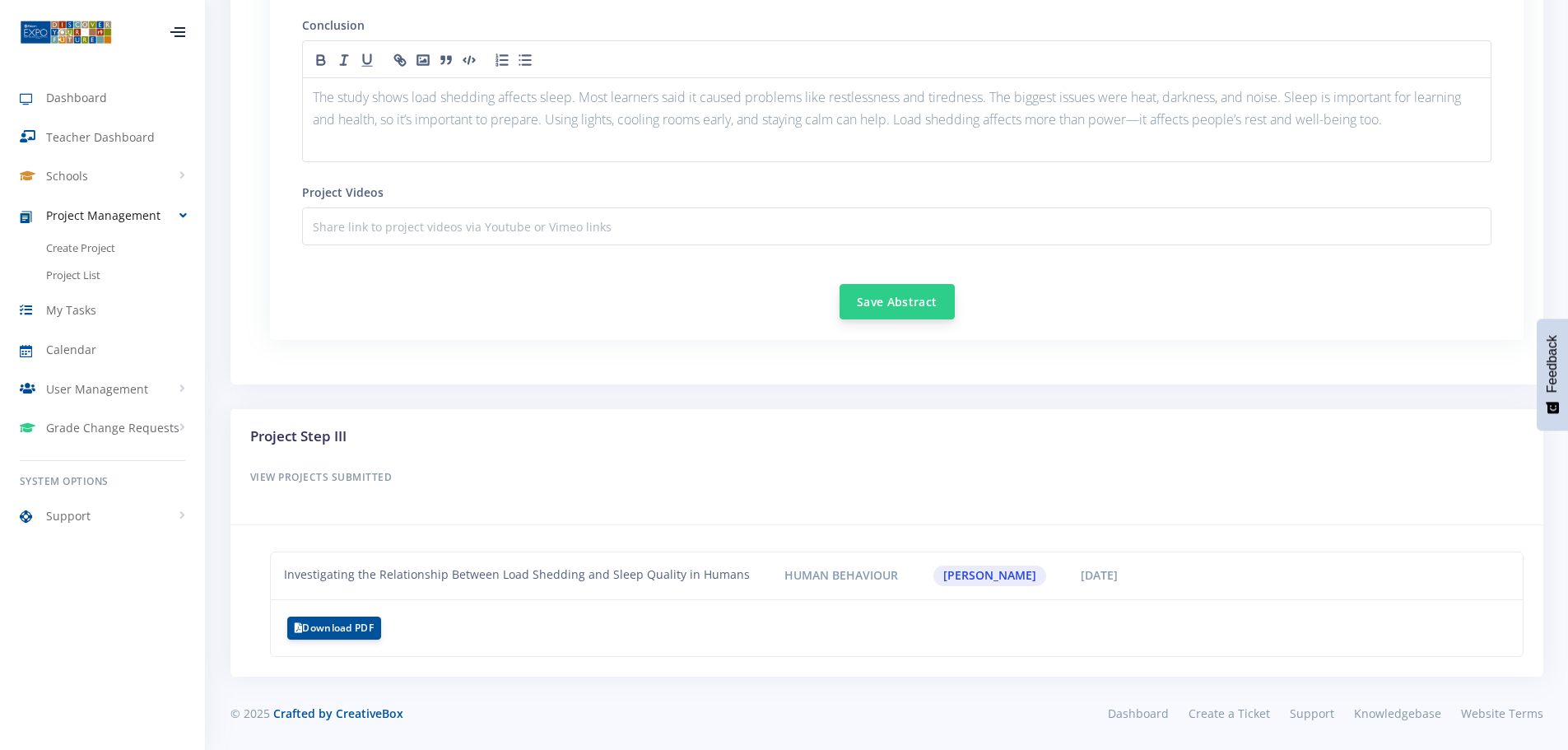
click at [911, 300] on button "Save Abstract" at bounding box center [897, 302] width 115 height 35
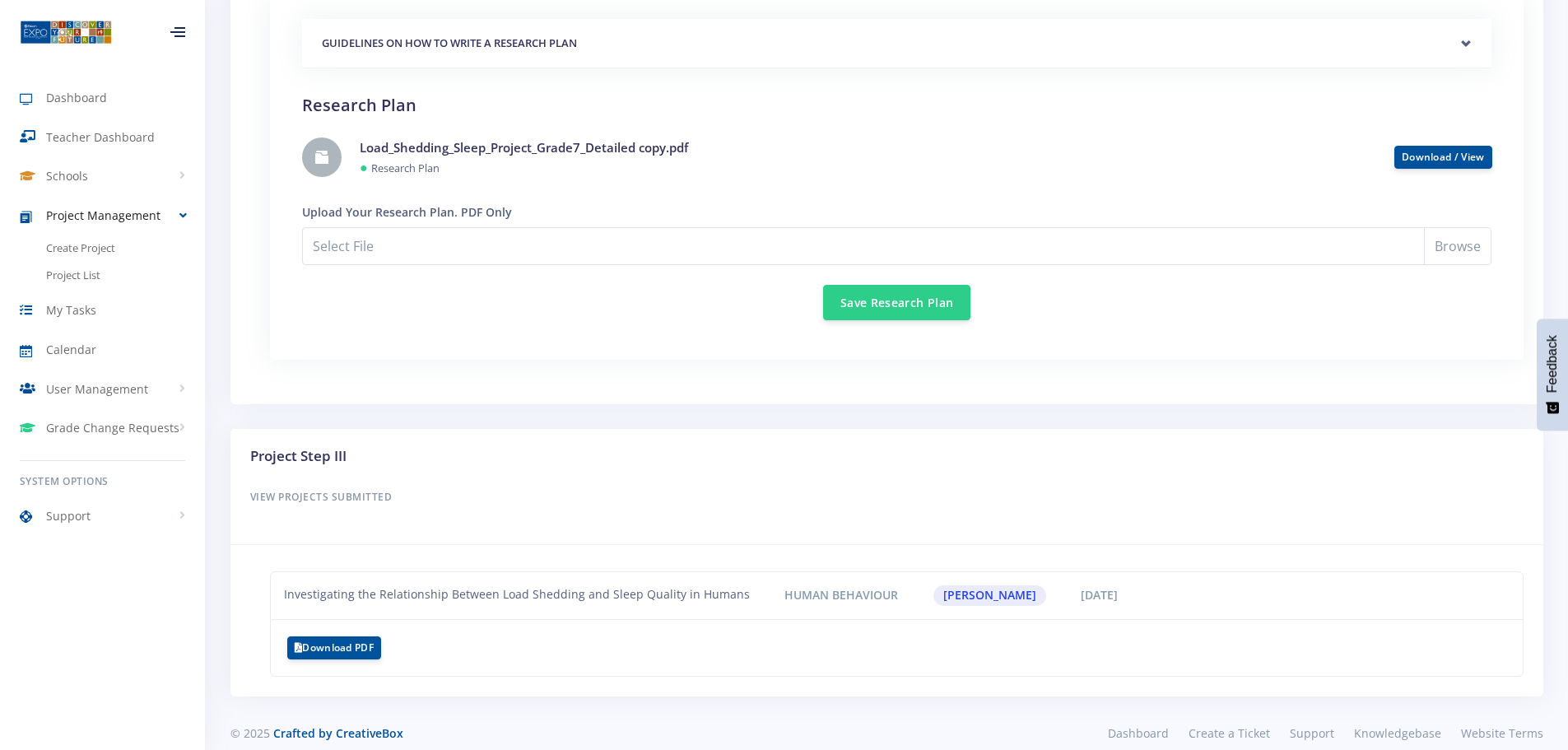
scroll to position [1543, 0]
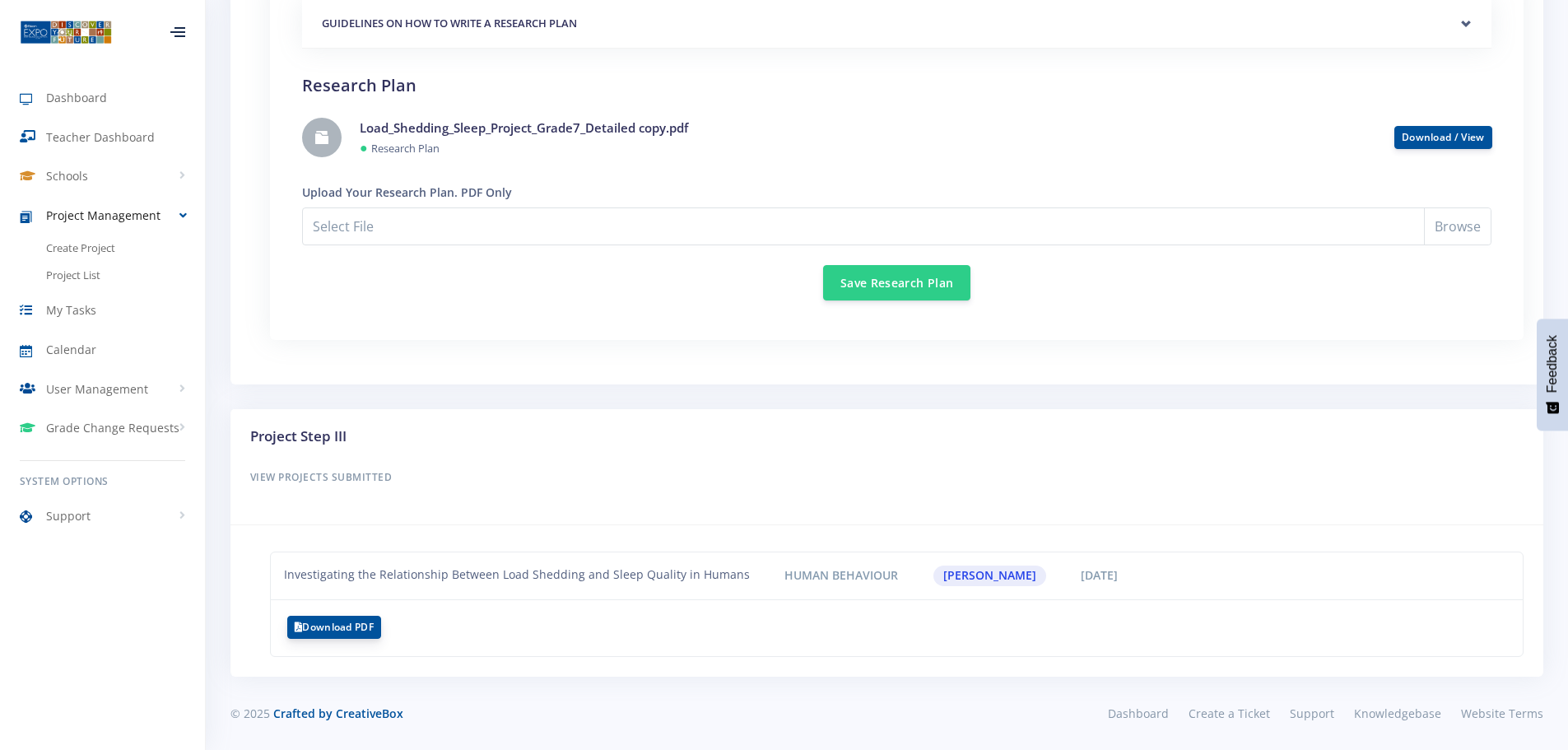
click at [365, 619] on button "Download PDF" at bounding box center [335, 627] width 94 height 23
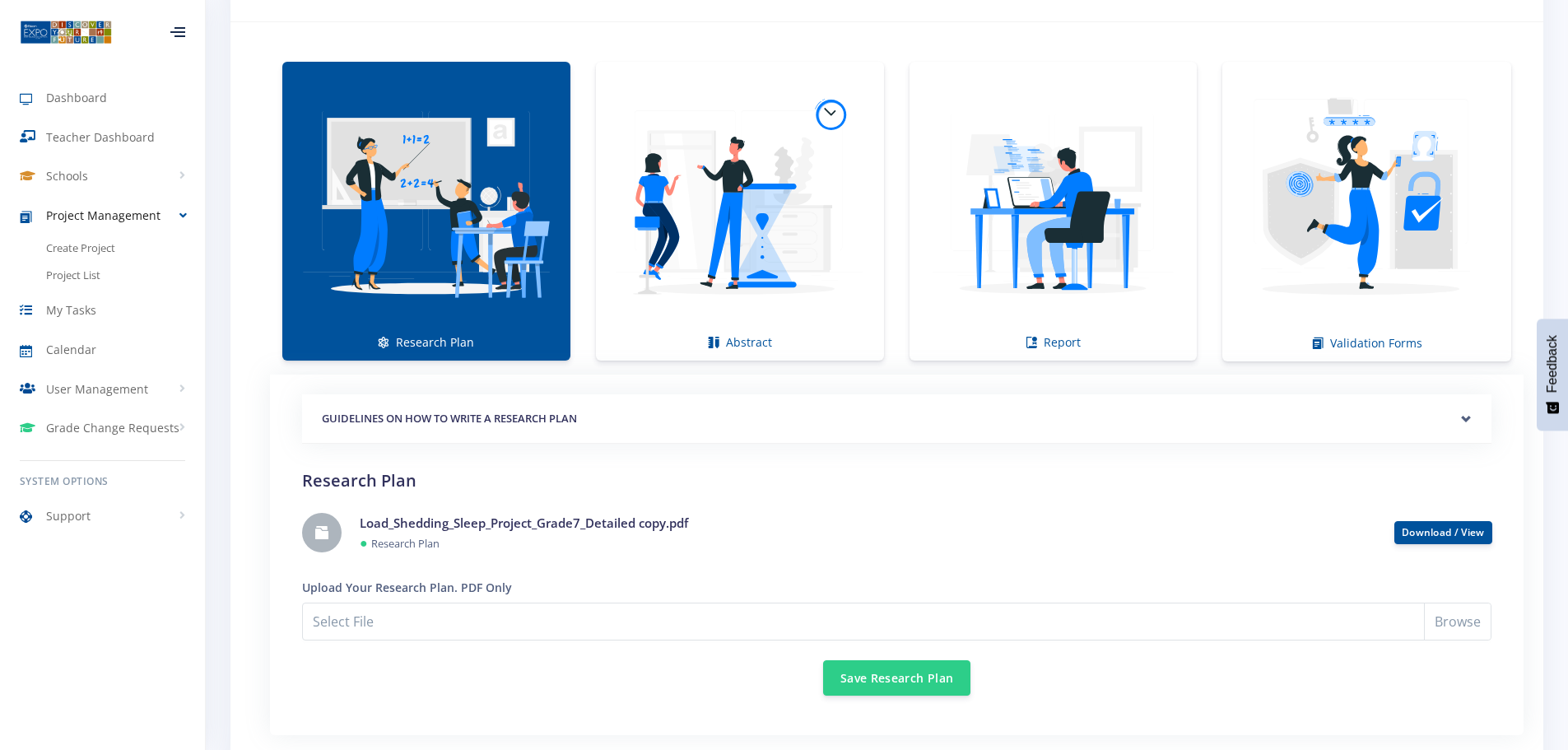
scroll to position [1235, 0]
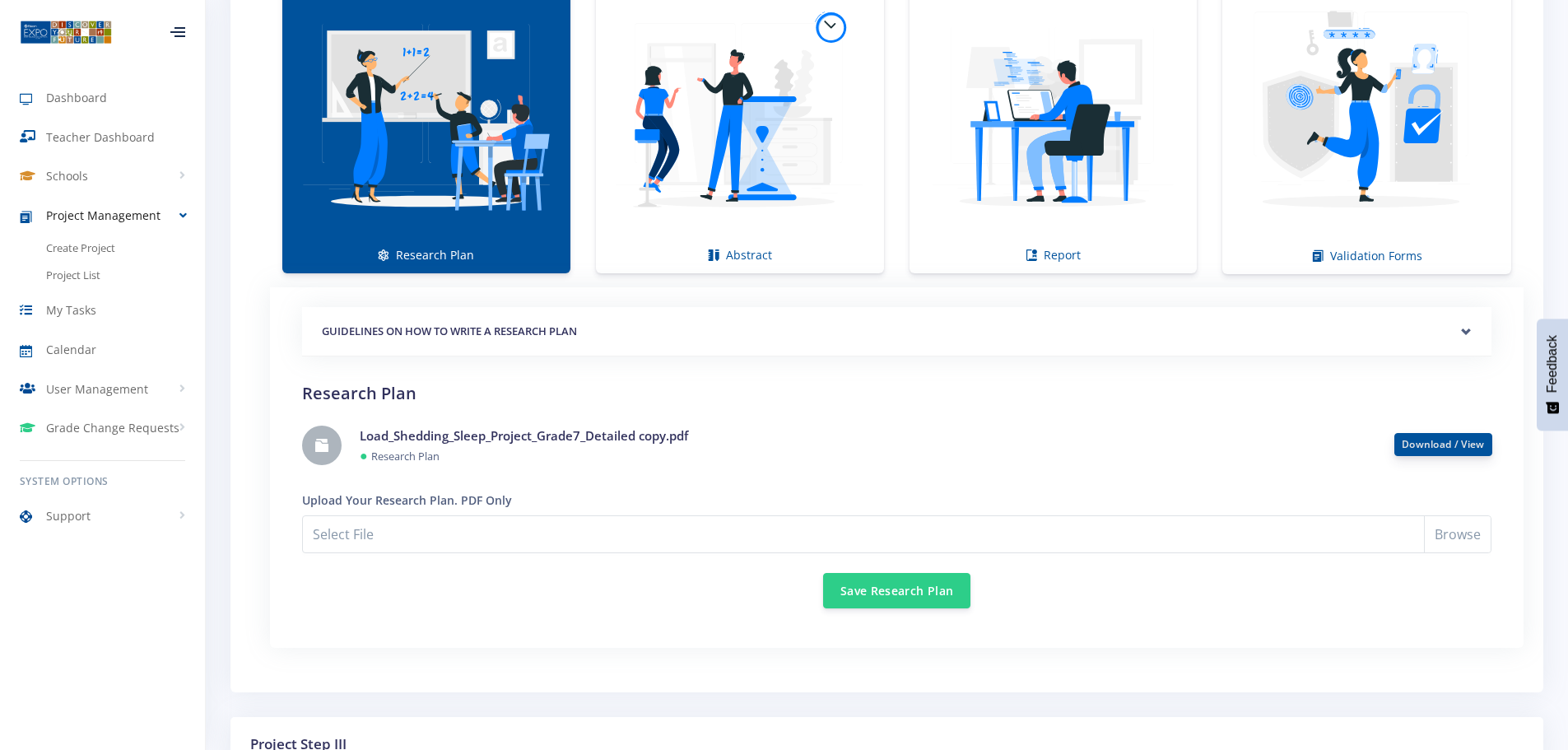
click at [1432, 439] on link "Download / View" at bounding box center [1443, 443] width 83 height 14
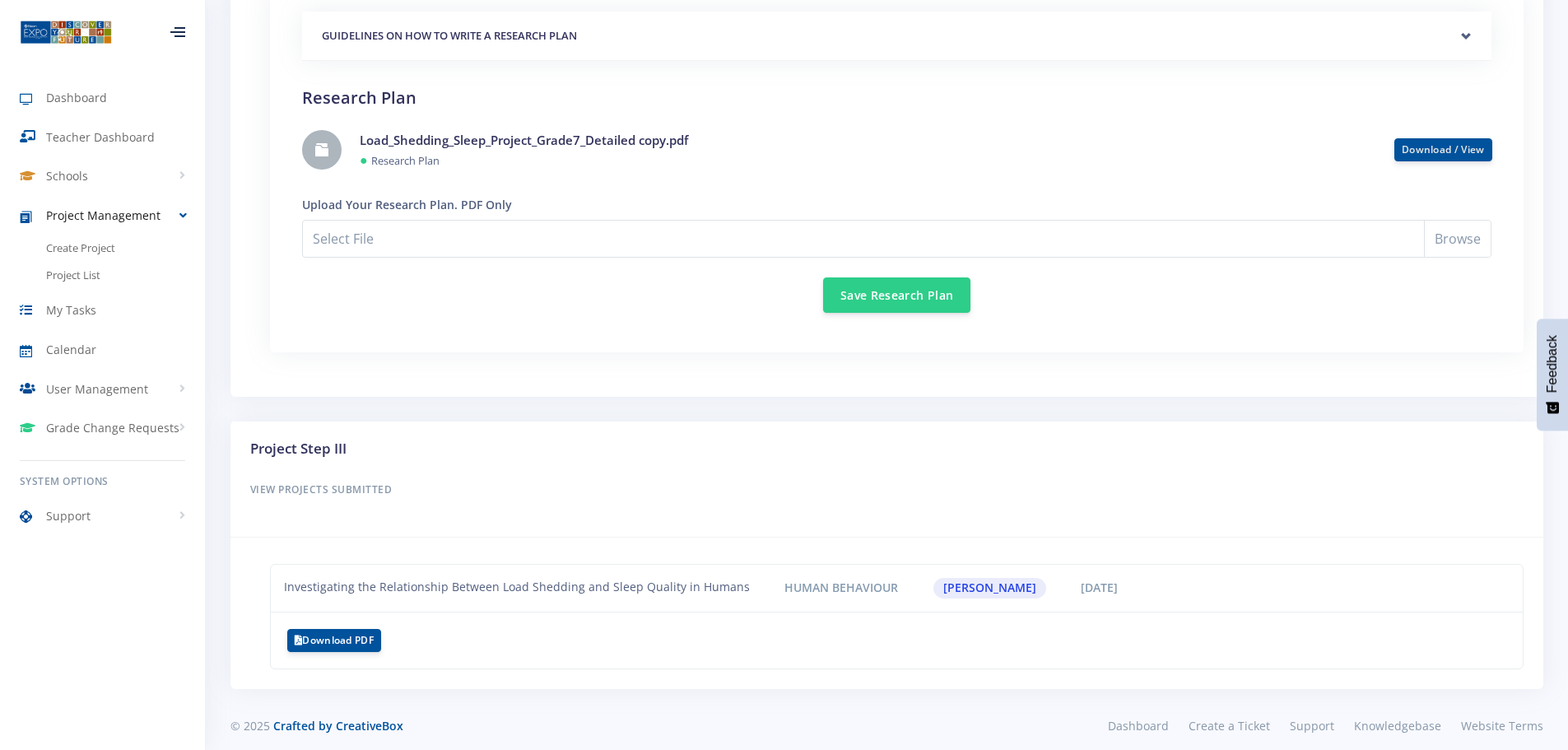
scroll to position [1543, 0]
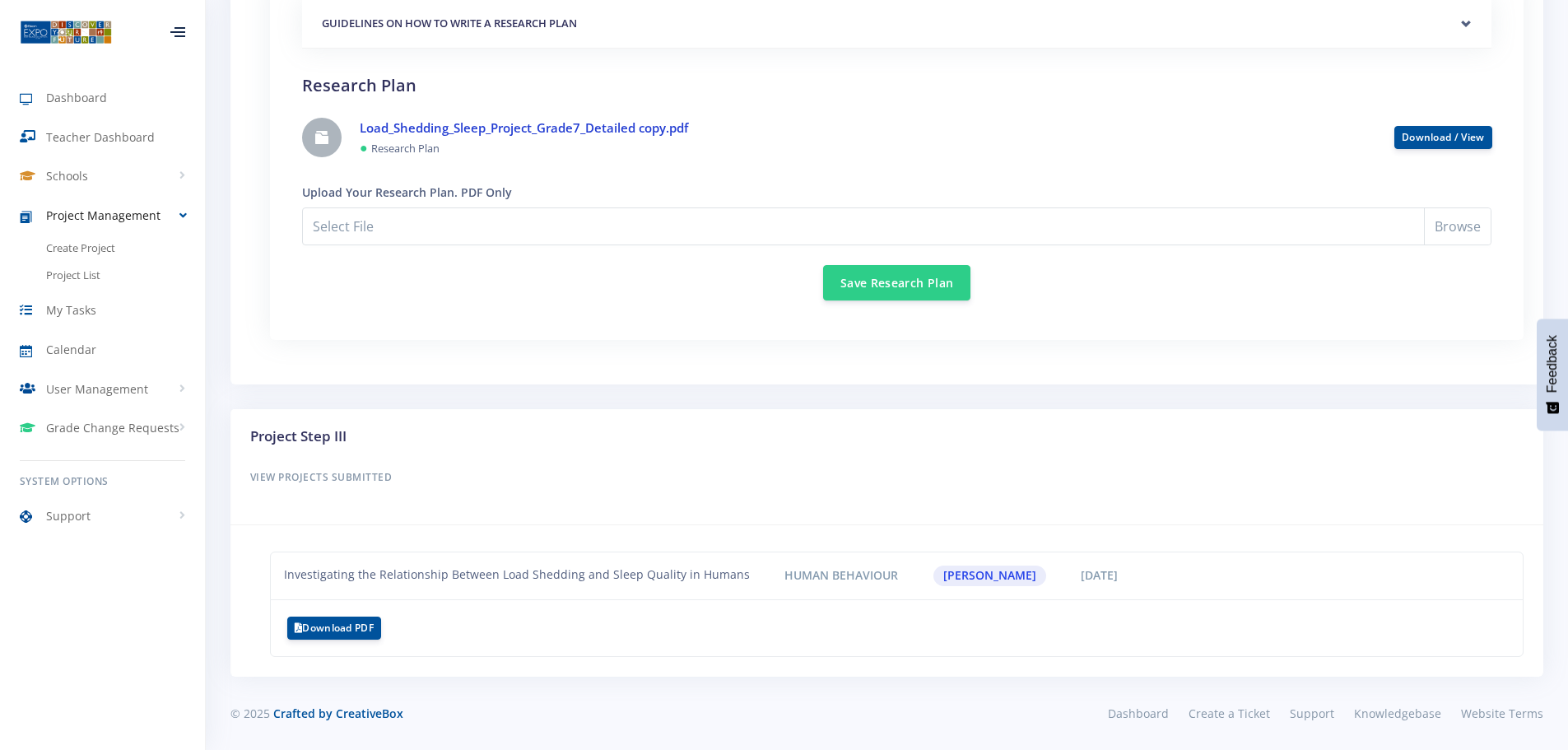
click at [529, 131] on link "Load_Shedding_Sleep_Project_Grade7_Detailed copy.pdf" at bounding box center [524, 128] width 329 height 16
